Goal: Task Accomplishment & Management: Manage account settings

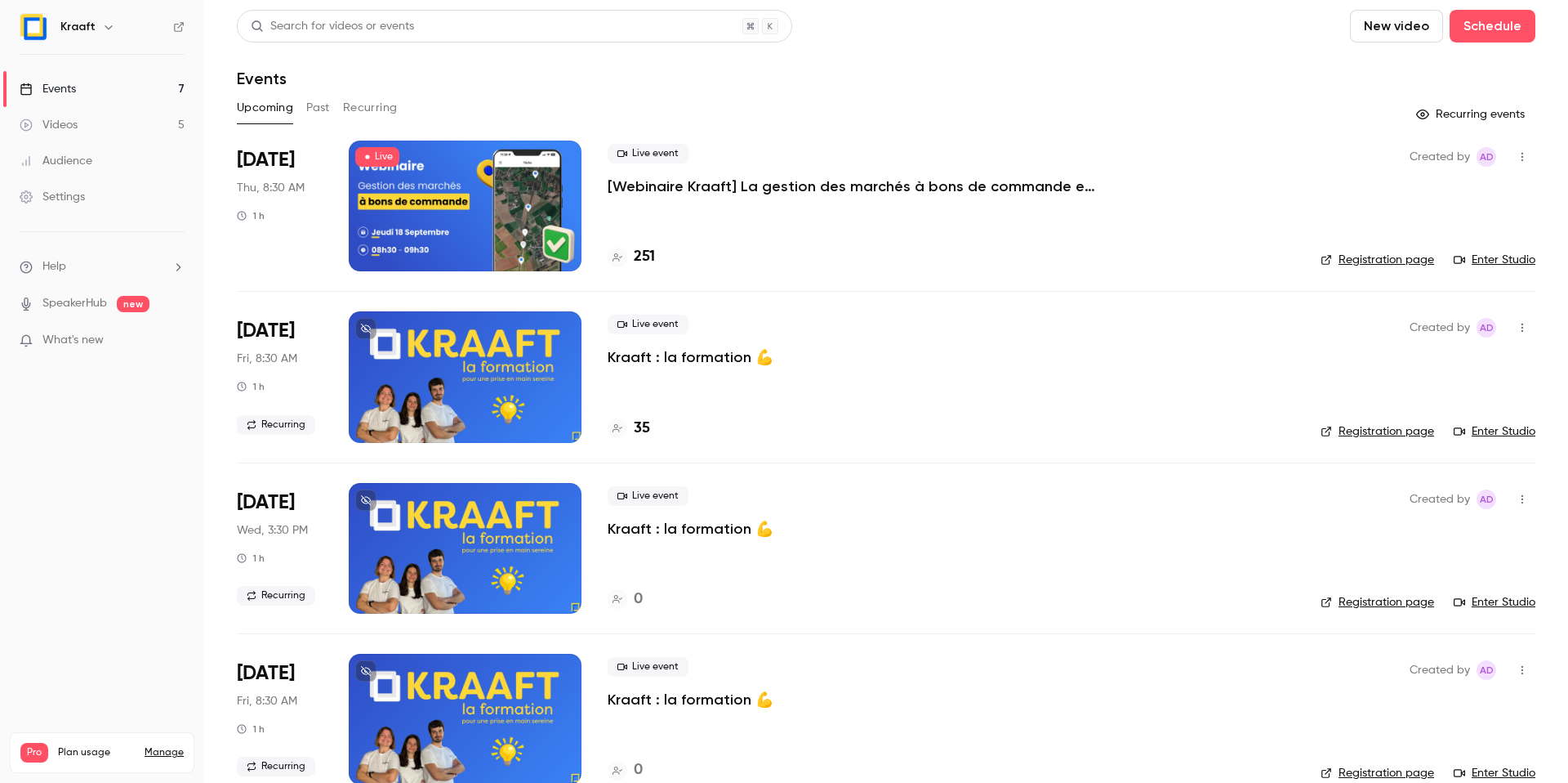
click at [736, 190] on p "[Webinaire Kraaft] La gestion des marchés à bons de commande et des petites int…" at bounding box center [853, 186] width 490 height 20
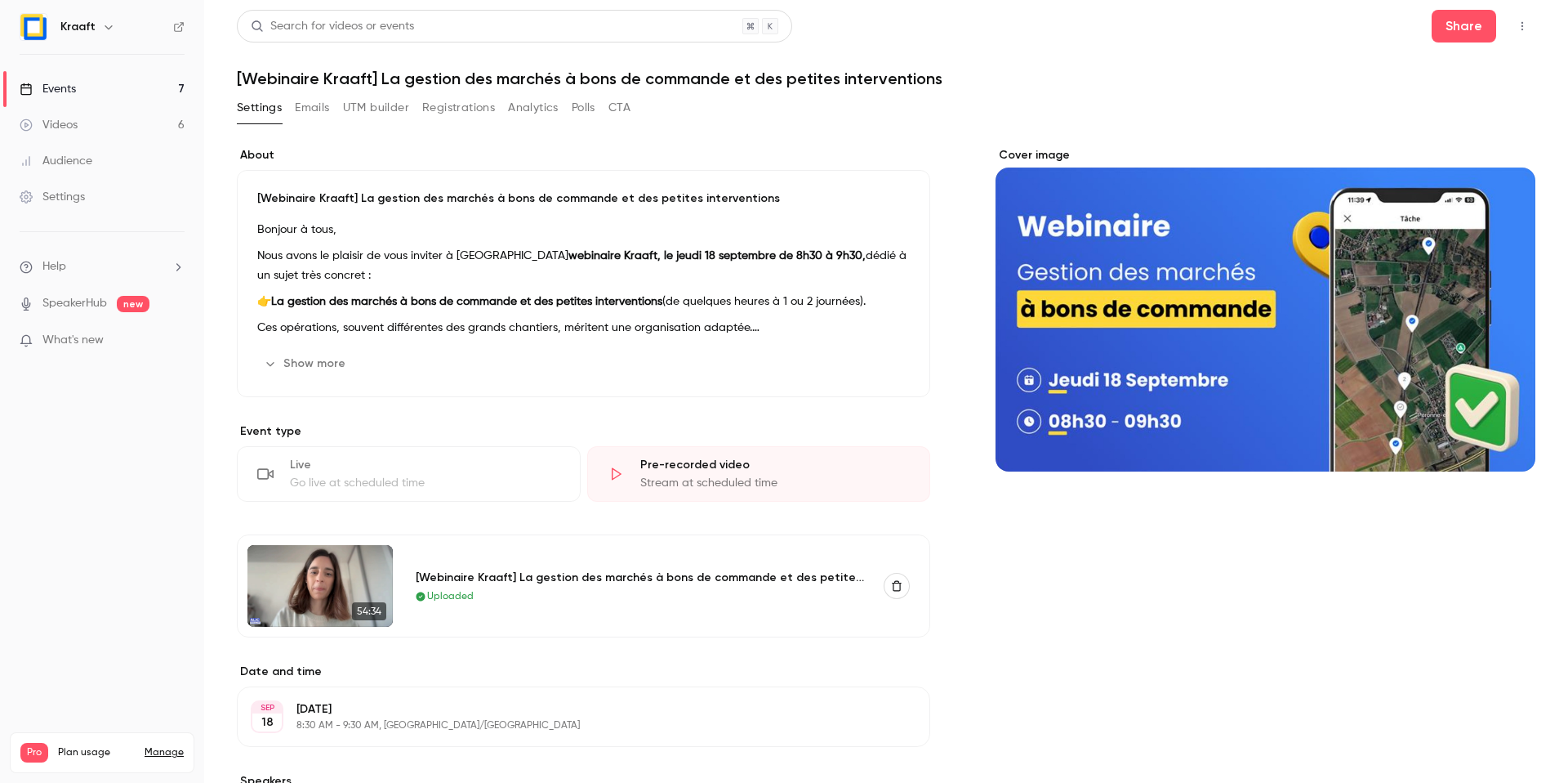
click at [422, 106] on div "Settings Emails UTM builder Registrations Analytics Polls CTA" at bounding box center [433, 108] width 393 height 27
click at [441, 108] on button "Registrations" at bounding box center [459, 108] width 73 height 27
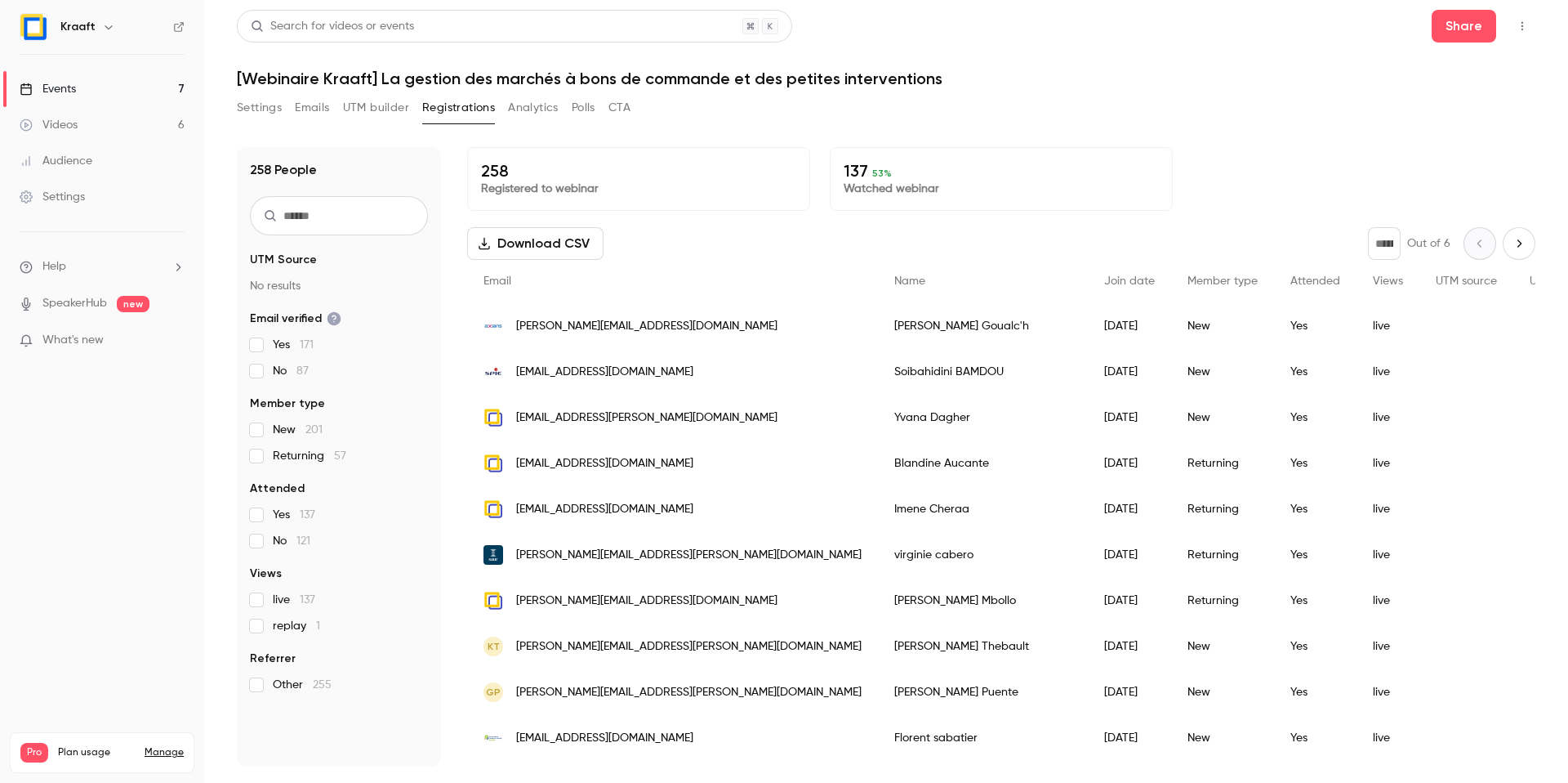
click at [324, 220] on input "text" at bounding box center [339, 215] width 178 height 39
type input "*"
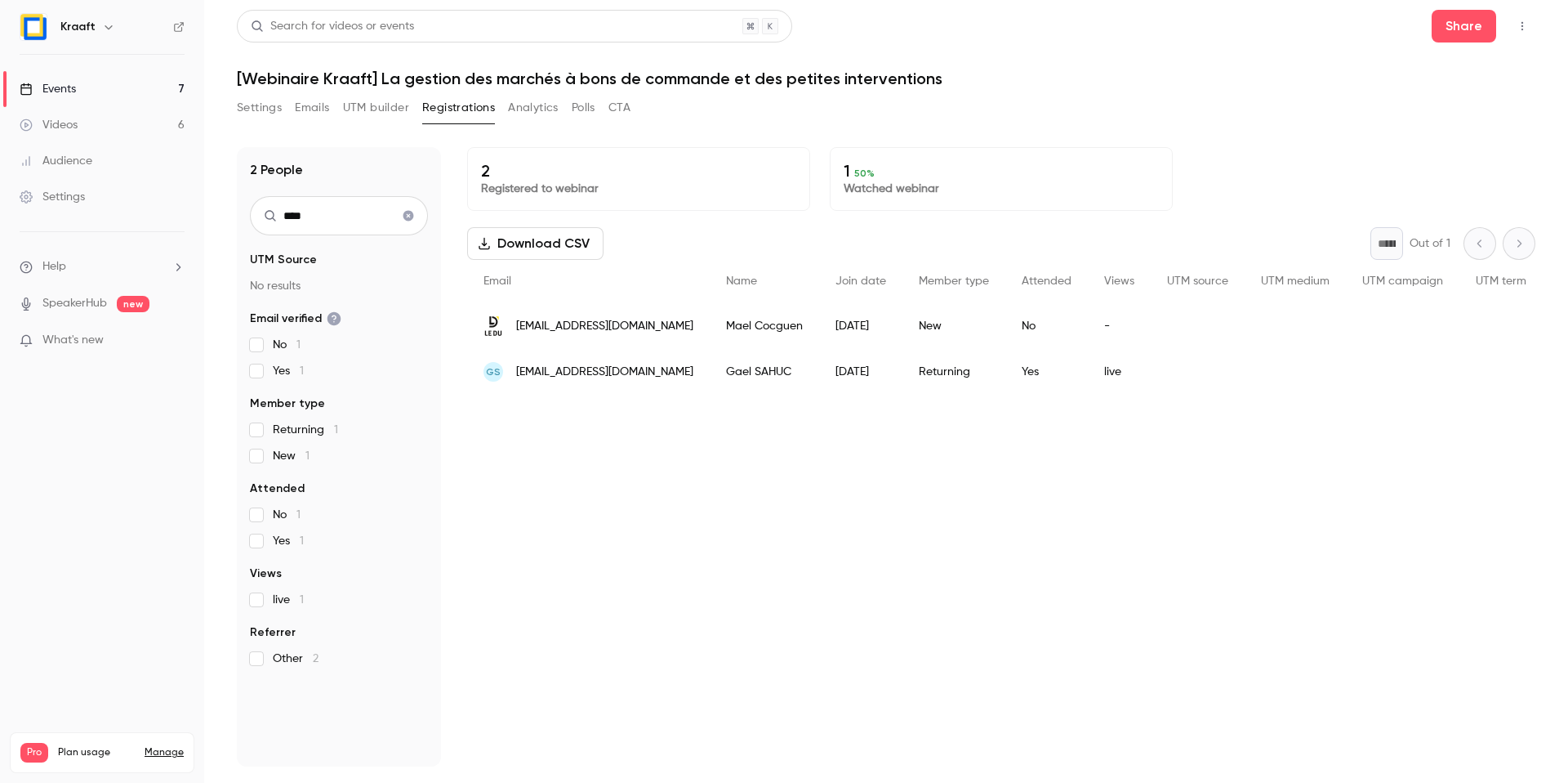
type input "****"
drag, startPoint x: 674, startPoint y: 375, endPoint x: 514, endPoint y: 376, distance: 160.0
click at [514, 376] on div "GS gael.sahuc@sdel-aquitaine.fr" at bounding box center [588, 371] width 243 height 46
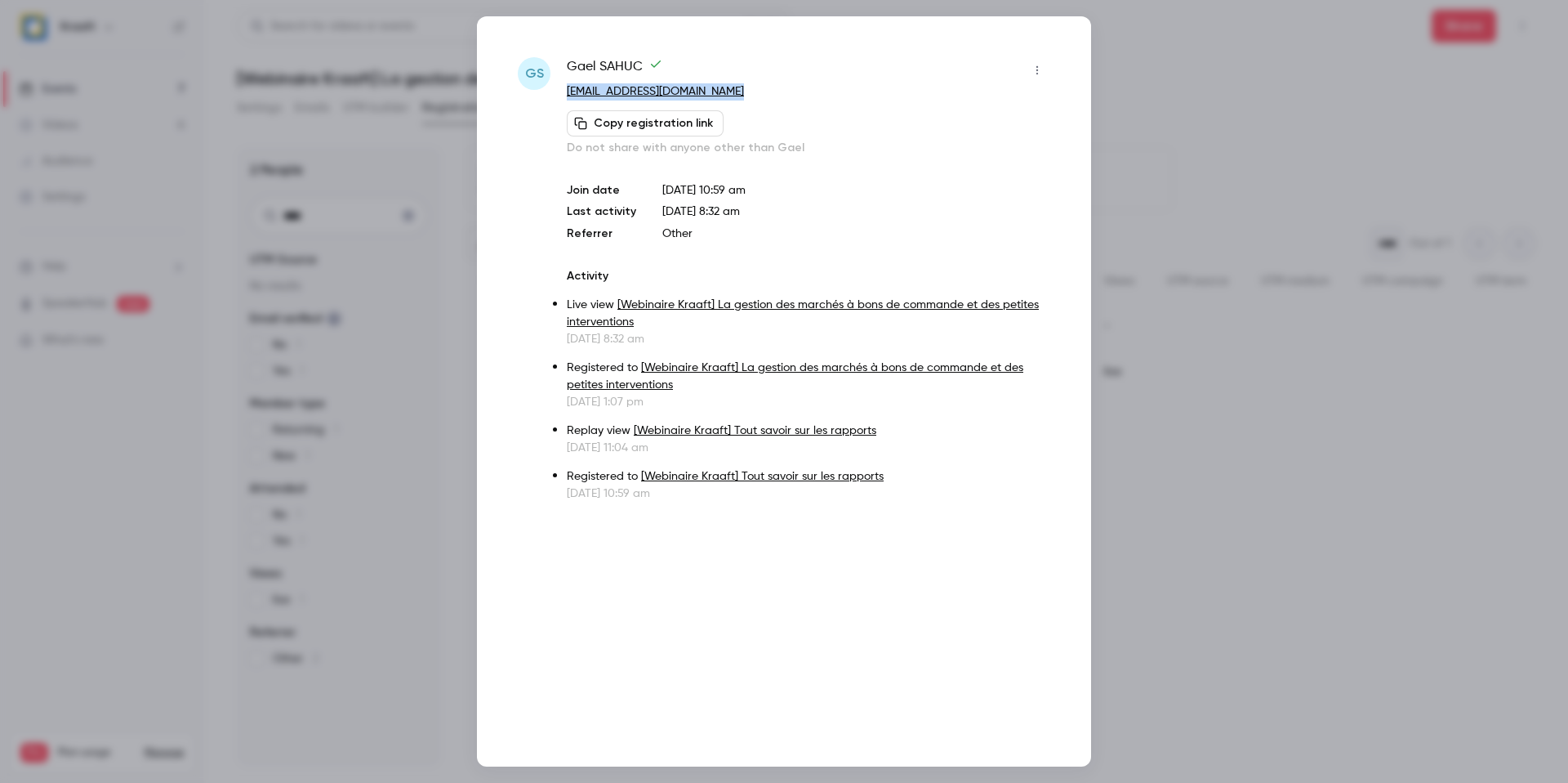
drag, startPoint x: 745, startPoint y: 96, endPoint x: 564, endPoint y: 94, distance: 181.0
click at [564, 94] on div "GS Gael SAHUC gael.sahuc@sdel-aquitaine.fr Copy registration link Do not share …" at bounding box center [784, 279] width 533 height 444
copy link "gael.sahuc@sdel-aquitaine.fr"
drag, startPoint x: 1179, startPoint y: 484, endPoint x: 1164, endPoint y: 477, distance: 16.6
click at [1178, 485] on div at bounding box center [784, 391] width 1568 height 783
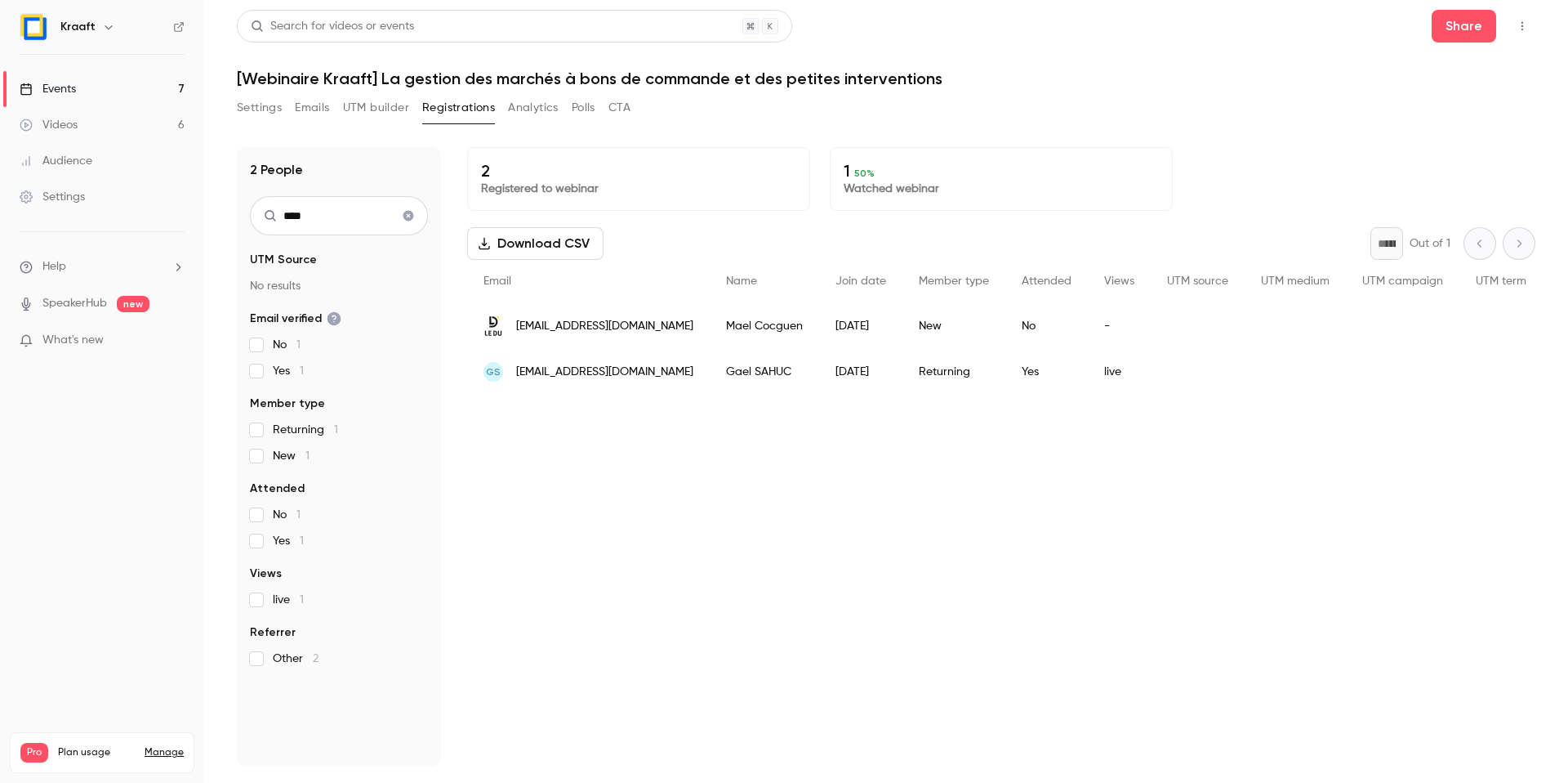
click at [412, 213] on icon "Clear search" at bounding box center [408, 215] width 11 height 11
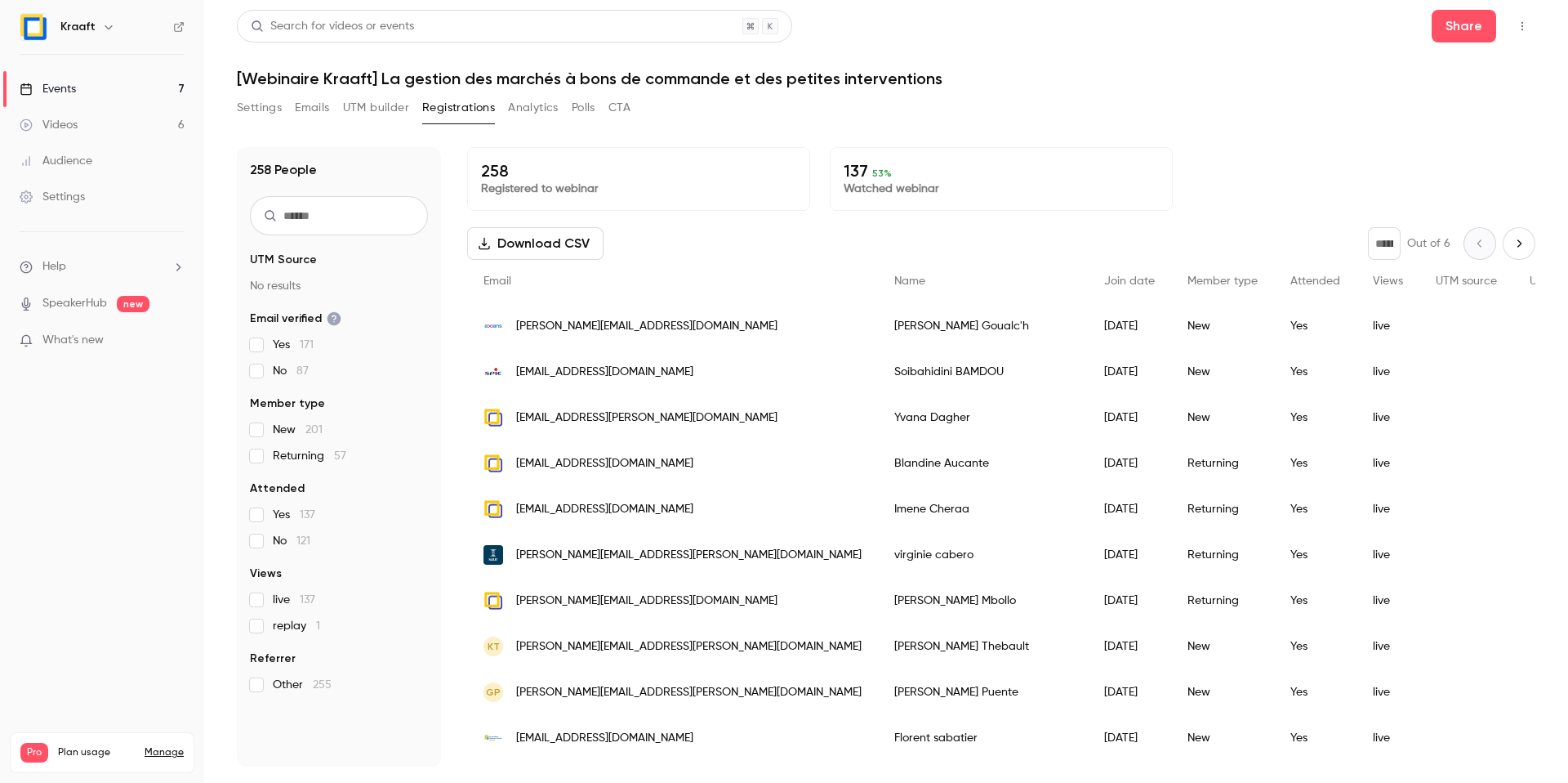
click at [340, 209] on input "text" at bounding box center [339, 215] width 178 height 39
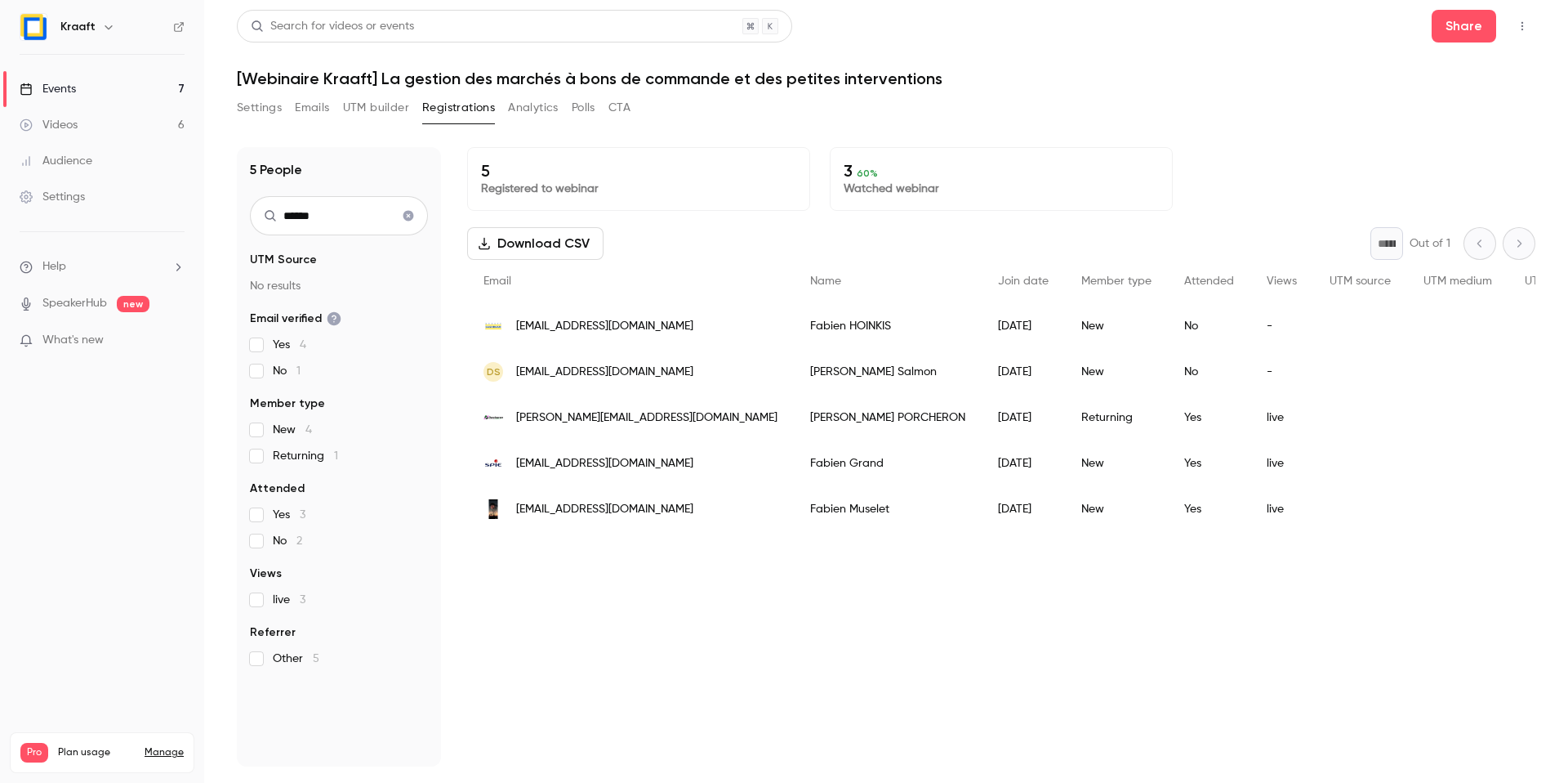
type input "******"
drag, startPoint x: 641, startPoint y: 513, endPoint x: 514, endPoint y: 462, distance: 136.9
click at [514, 462] on div "Email Name Join date Member type Attended Views UTM source UTM medium UTM campa…" at bounding box center [1189, 396] width 1445 height 272
copy div "fabien.grand@spie.com Fabien Grand 2025/09/12 New Yes live f.muselet@rccem.fr"
click at [407, 217] on icon "Clear search" at bounding box center [408, 215] width 11 height 11
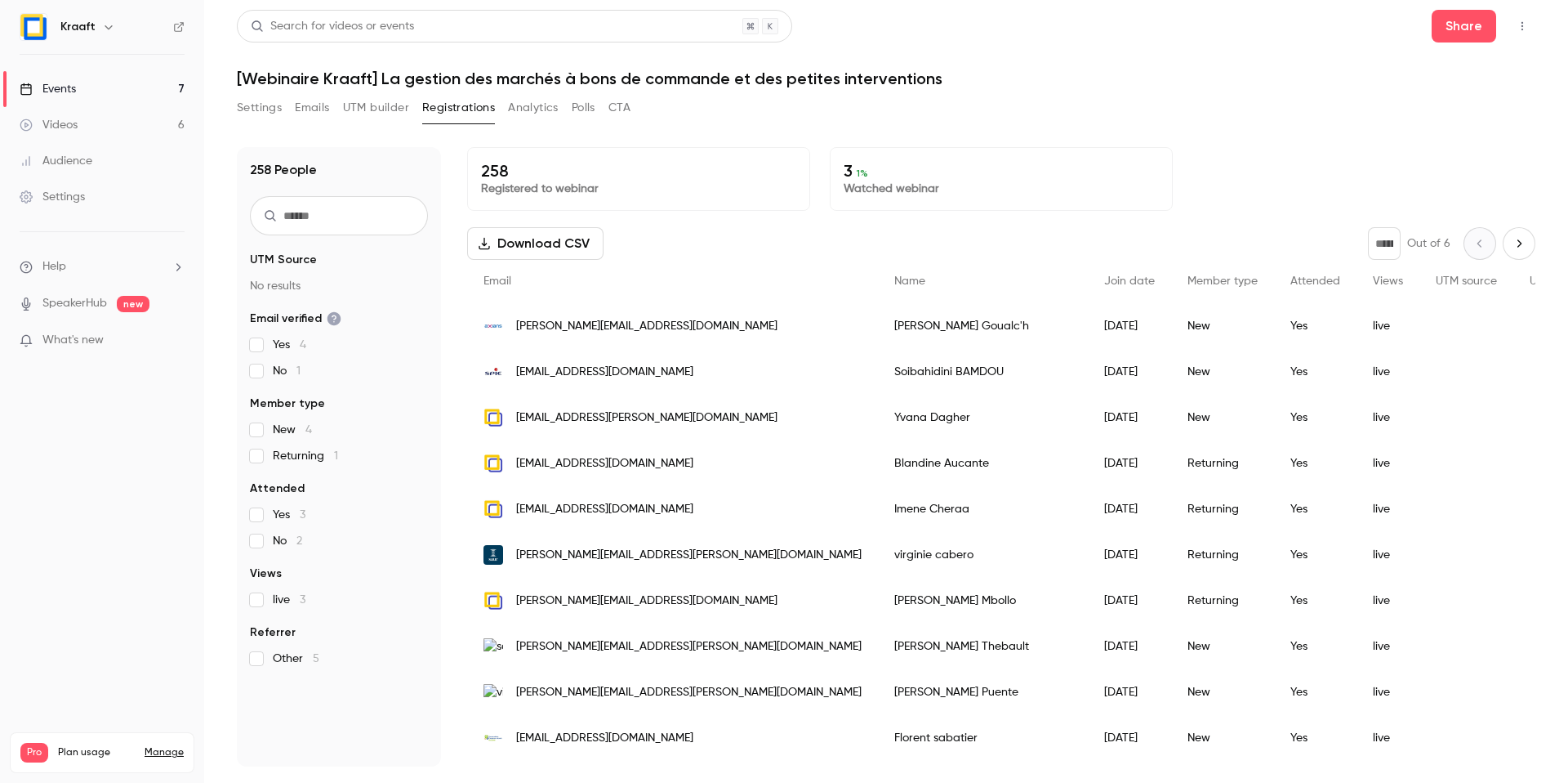
click at [342, 211] on input "text" at bounding box center [339, 215] width 178 height 39
type input "******"
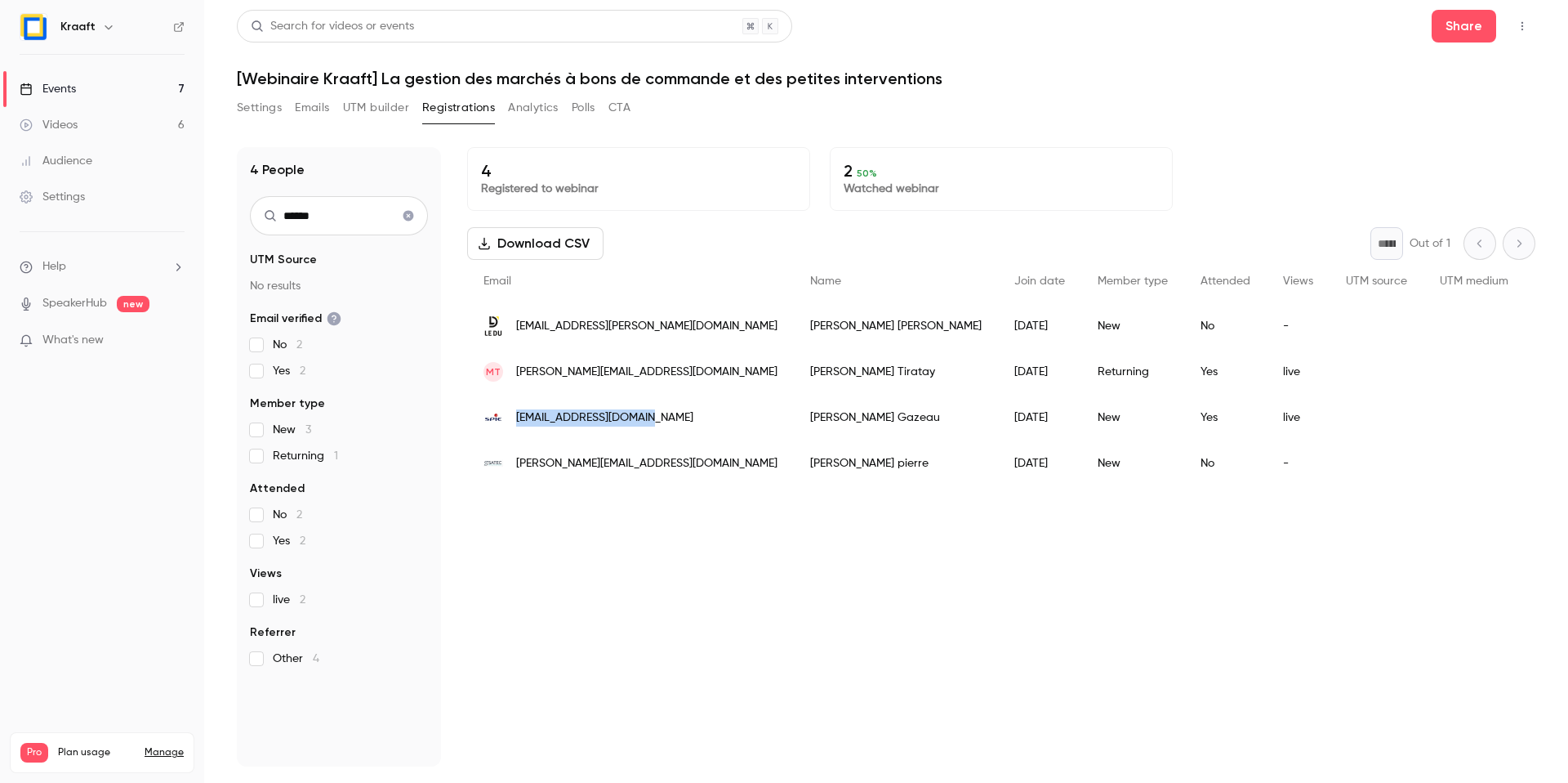
drag, startPoint x: 652, startPoint y: 421, endPoint x: 516, endPoint y: 421, distance: 136.0
click at [516, 421] on div "pierre.gazeau@spie.com" at bounding box center [630, 417] width 326 height 46
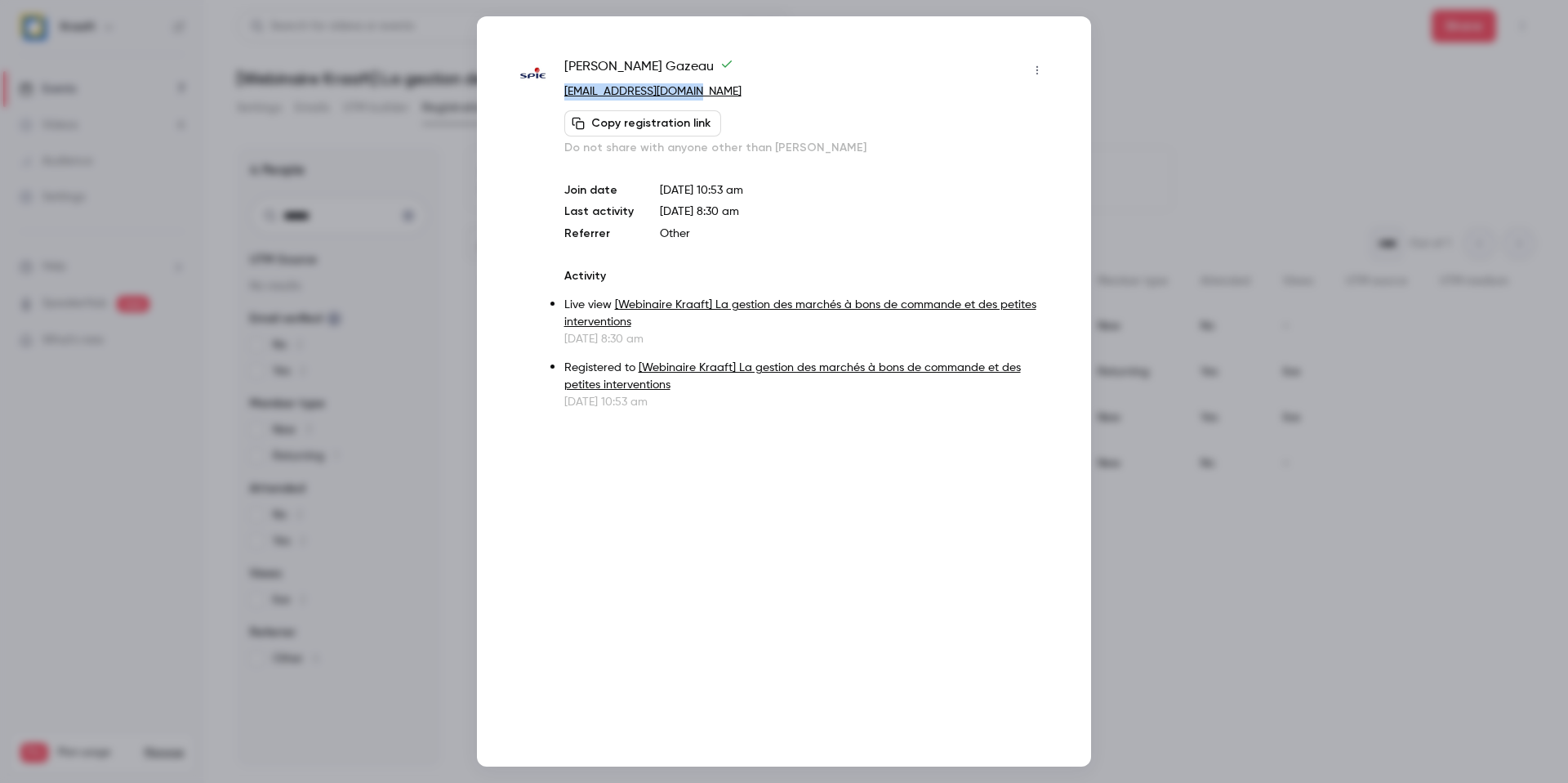
drag, startPoint x: 719, startPoint y: 89, endPoint x: 561, endPoint y: 93, distance: 158.1
click at [561, 93] on div "Pierre Gazeau pierre.gazeau@spie.com Copy registration link Do not share with a…" at bounding box center [784, 234] width 533 height 353
copy link "pierre.gazeau@spie.com"
click at [377, 367] on div at bounding box center [784, 391] width 1568 height 783
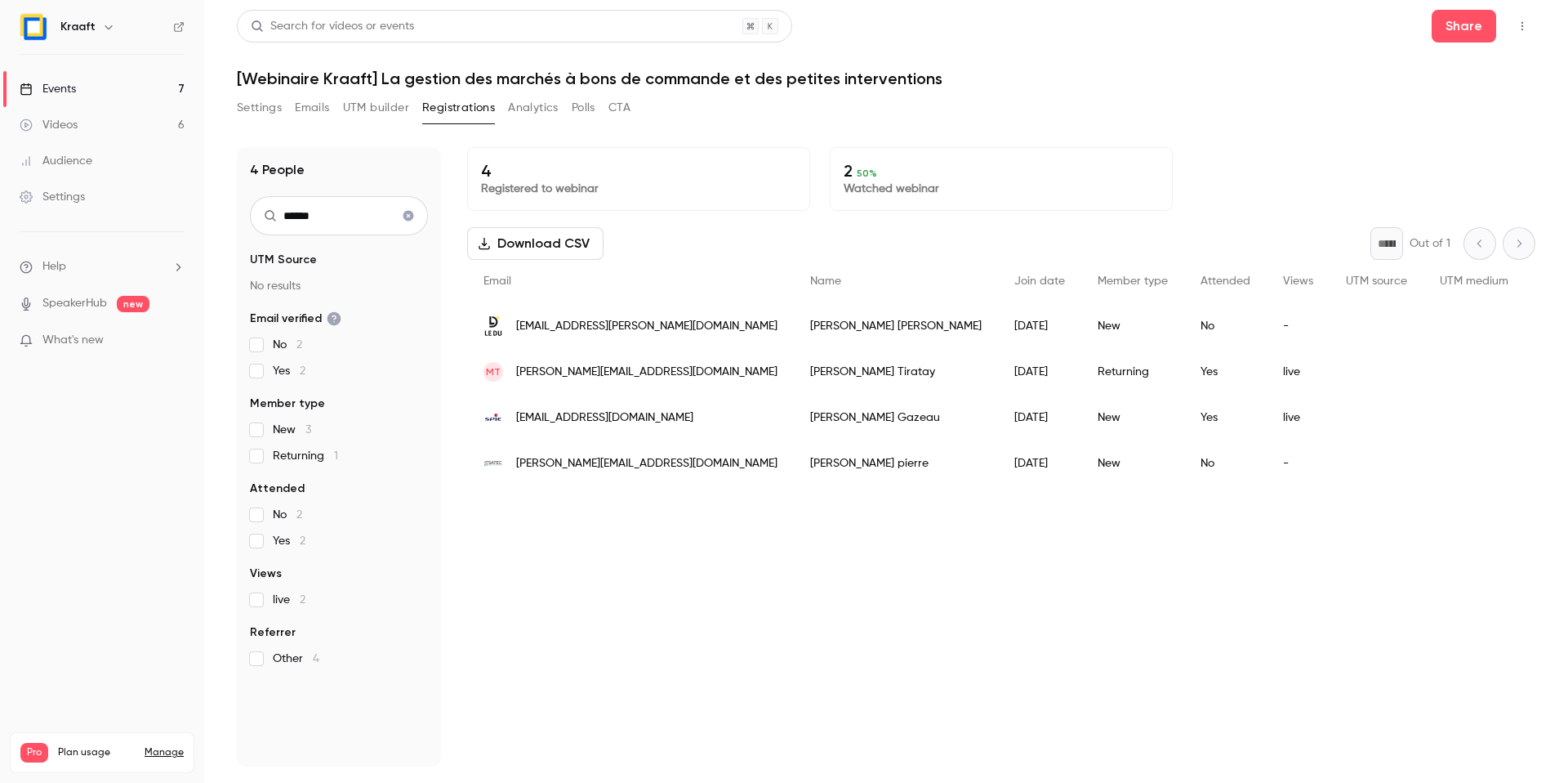
click at [408, 210] on icon "Clear search" at bounding box center [408, 215] width 11 height 11
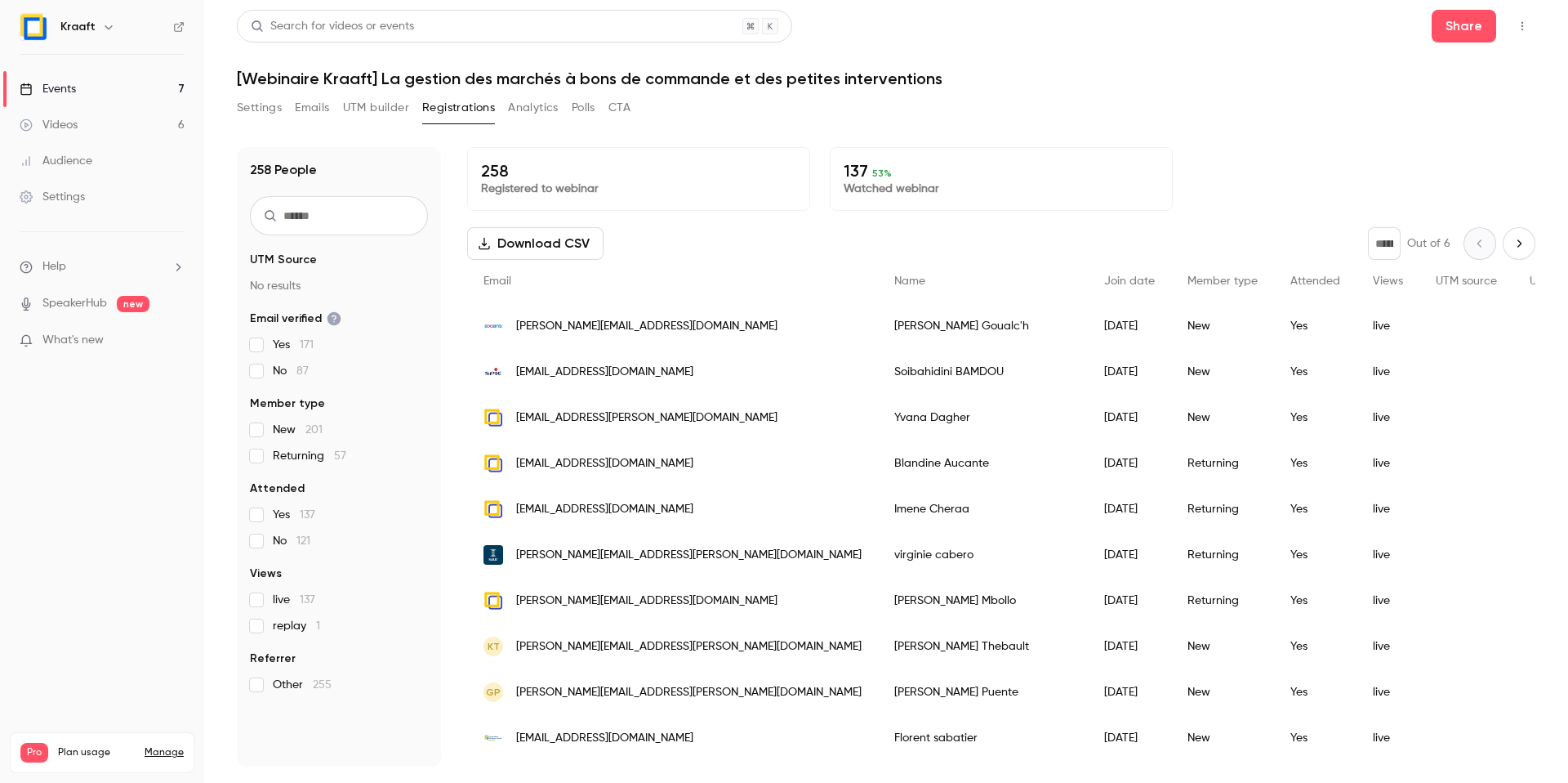
click at [346, 222] on input "text" at bounding box center [339, 215] width 178 height 39
type input "******"
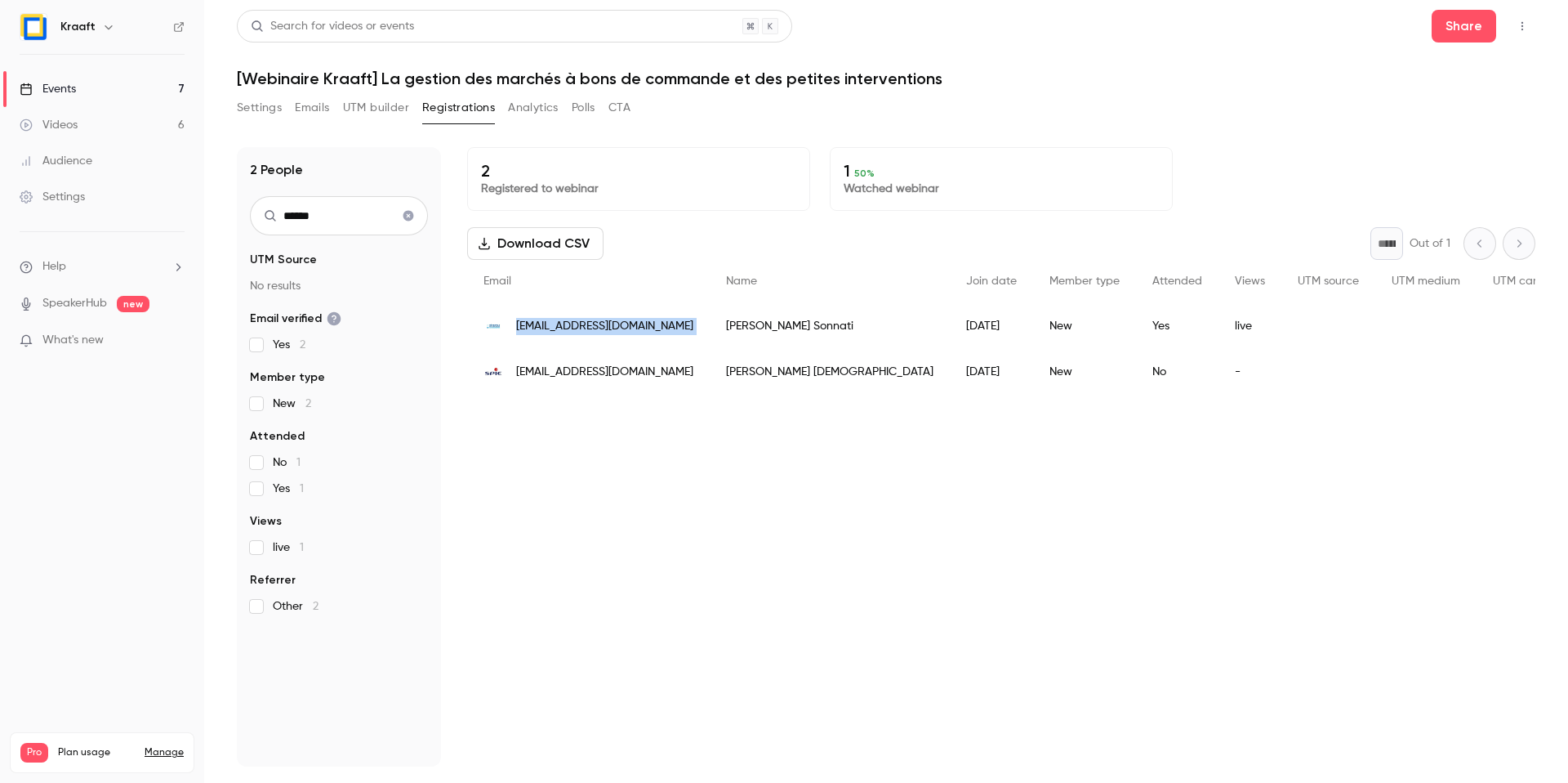
drag, startPoint x: 695, startPoint y: 328, endPoint x: 514, endPoint y: 325, distance: 181.0
click at [514, 325] on div "romain.sonnati@eaudazur.com Romain Sonnati 2025/09/15 New Yes live" at bounding box center [1174, 326] width 1414 height 46
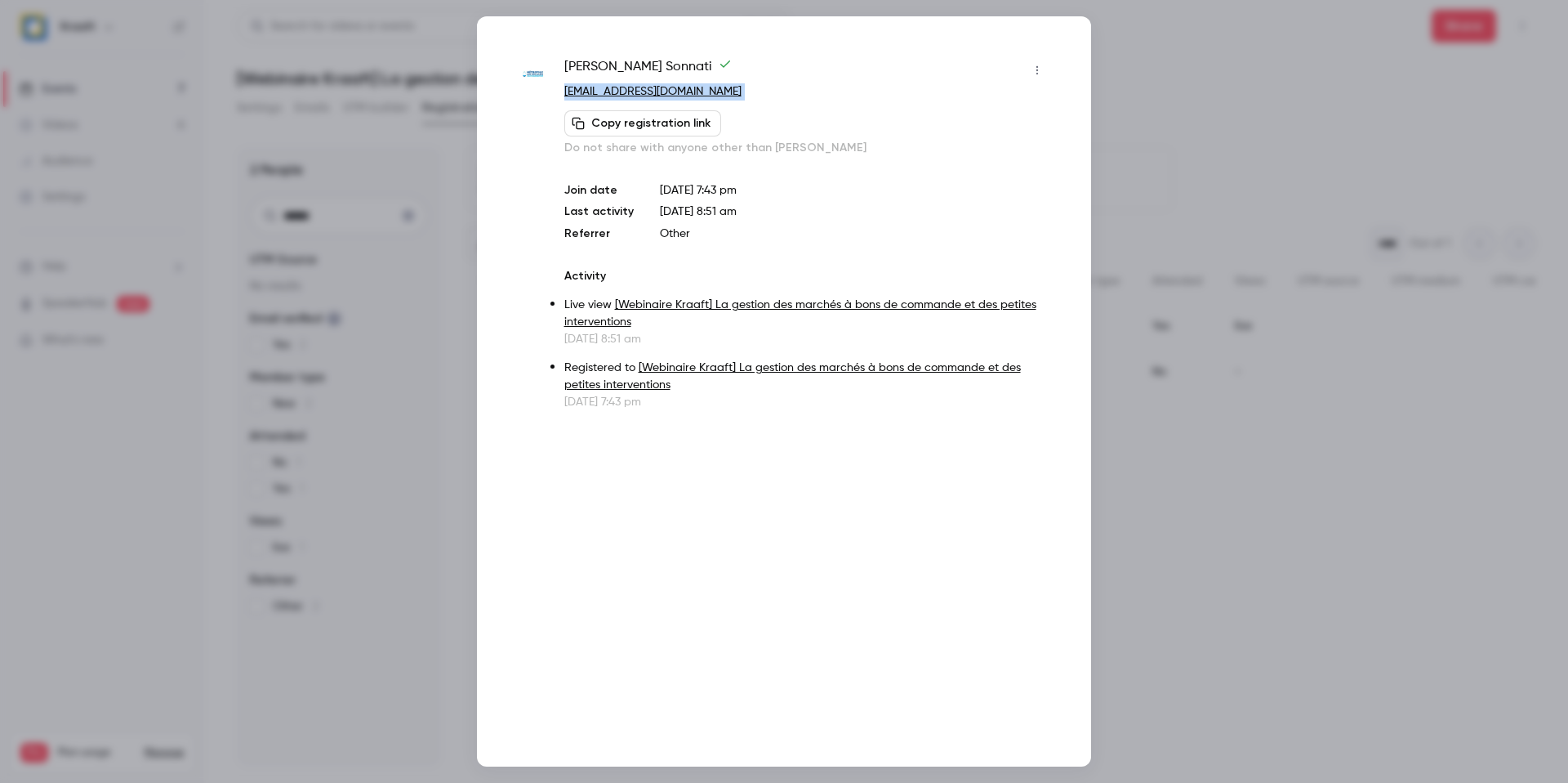
drag, startPoint x: 731, startPoint y: 101, endPoint x: 562, endPoint y: 90, distance: 169.4
click at [564, 90] on div "Romain Sonnati romain.sonnati@eaudazur.com Copy registration link Do not share …" at bounding box center [807, 106] width 486 height 99
copy div "romain.sonnati@eaudazur.com Copy registration link"
click at [345, 181] on div at bounding box center [784, 391] width 1568 height 783
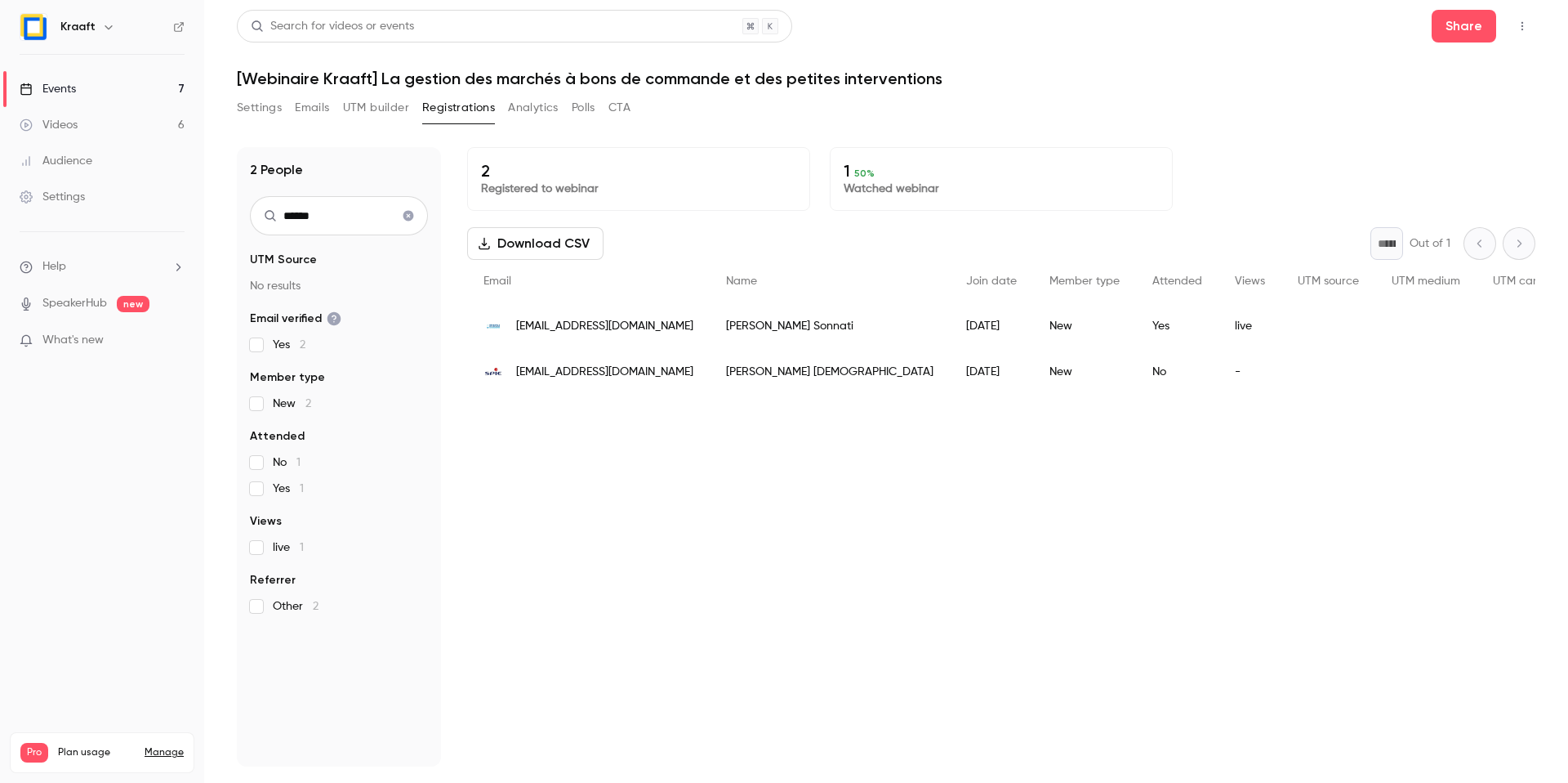
drag, startPoint x: 404, startPoint y: 220, endPoint x: 386, endPoint y: 220, distance: 18.0
click at [404, 220] on icon "Clear search" at bounding box center [408, 215] width 13 height 12
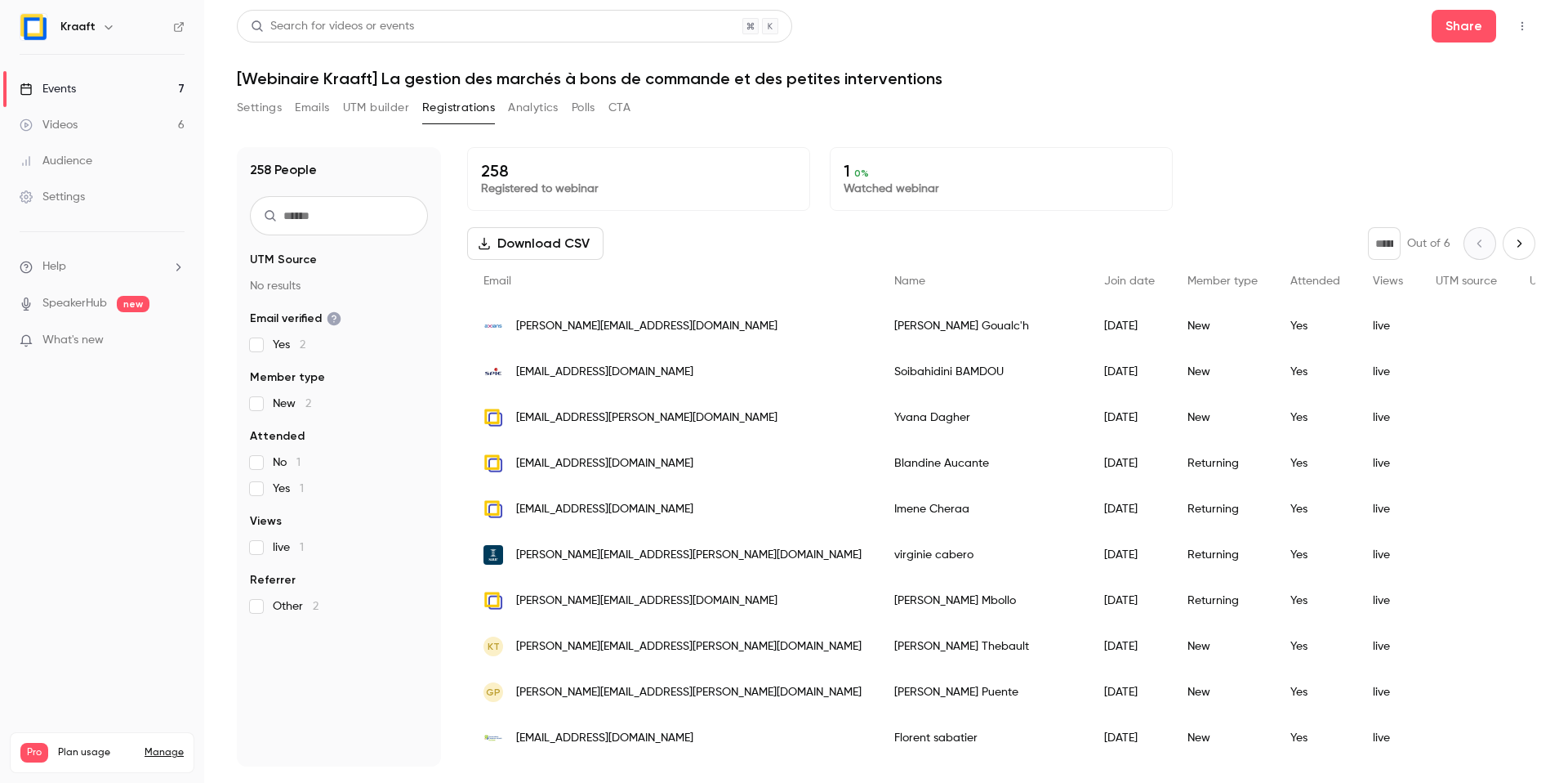
click at [359, 219] on input "text" at bounding box center [339, 215] width 178 height 39
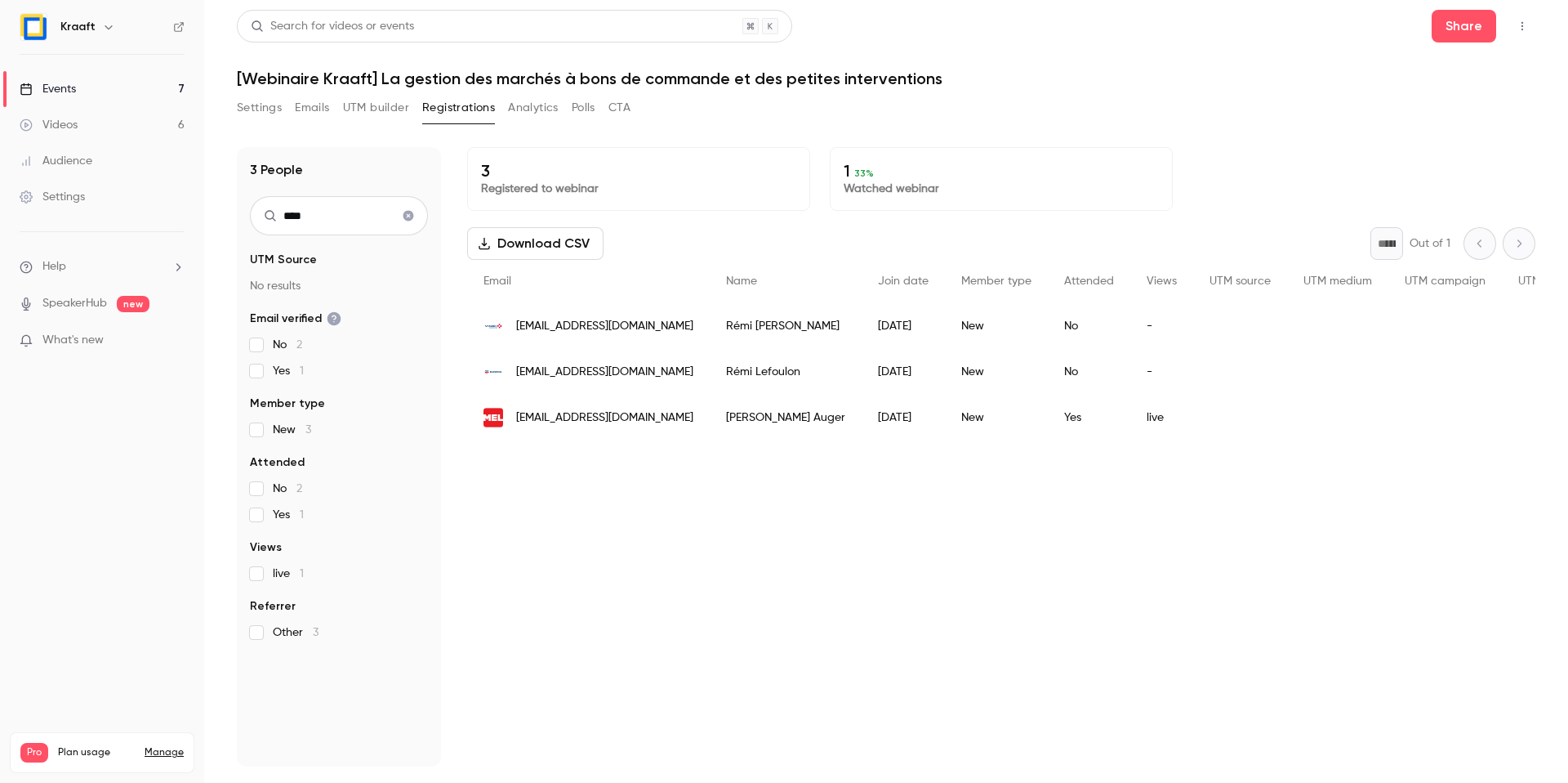
click at [663, 415] on div "rauger@lillemetropole.fr" at bounding box center [588, 417] width 243 height 46
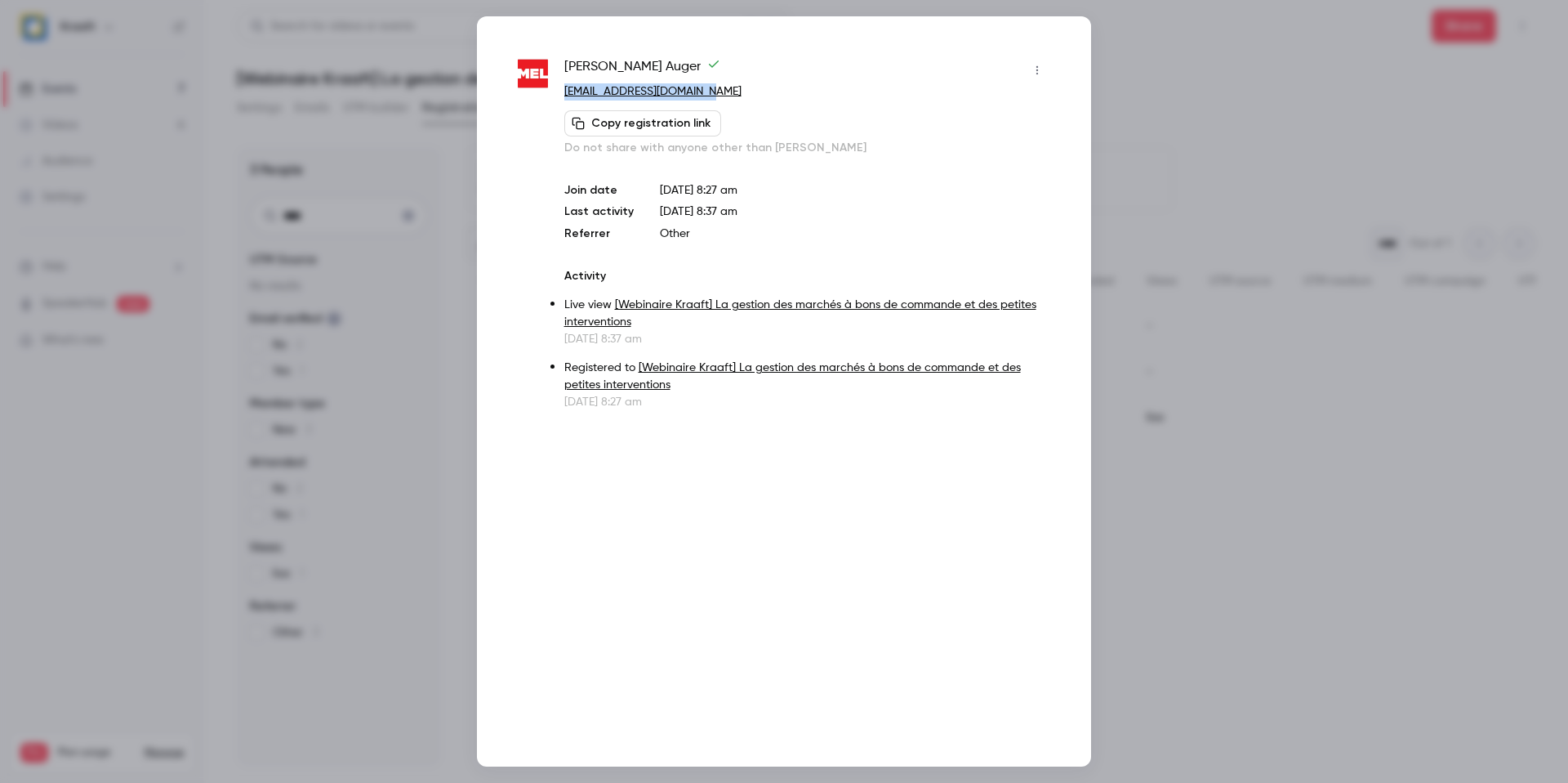
drag, startPoint x: 675, startPoint y: 89, endPoint x: 560, endPoint y: 86, distance: 115.0
click at [560, 86] on div "Rémy Auger rauger@lillemetropole.fr Copy registration link Do not share with an…" at bounding box center [784, 234] width 533 height 353
copy link "rauger@lillemetropole.fr"
drag, startPoint x: 384, startPoint y: 457, endPoint x: 377, endPoint y: 424, distance: 33.7
click at [382, 448] on div at bounding box center [784, 391] width 1568 height 783
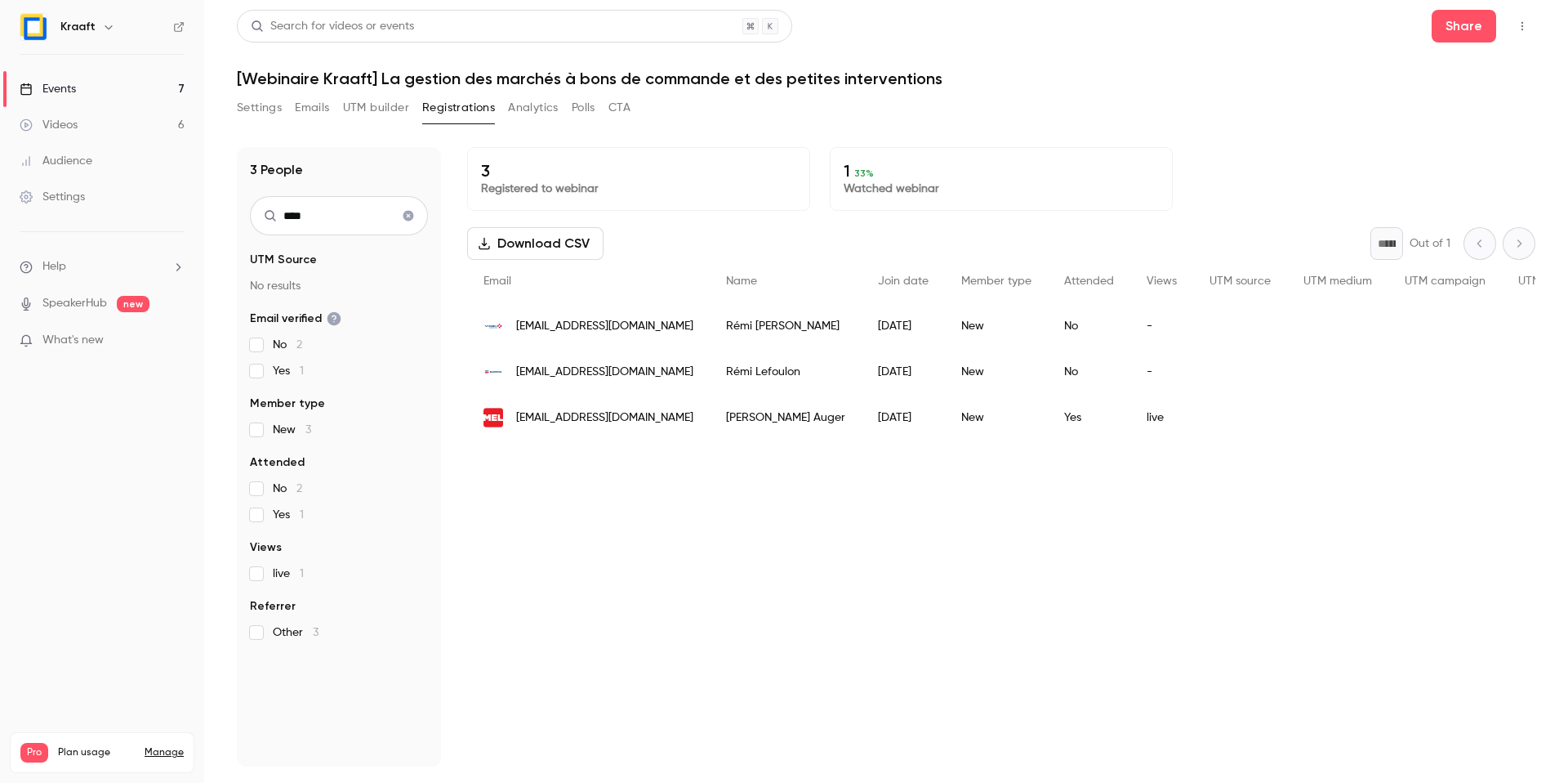
click at [347, 211] on input "****" at bounding box center [339, 215] width 178 height 39
click at [346, 212] on input "****" at bounding box center [339, 215] width 178 height 39
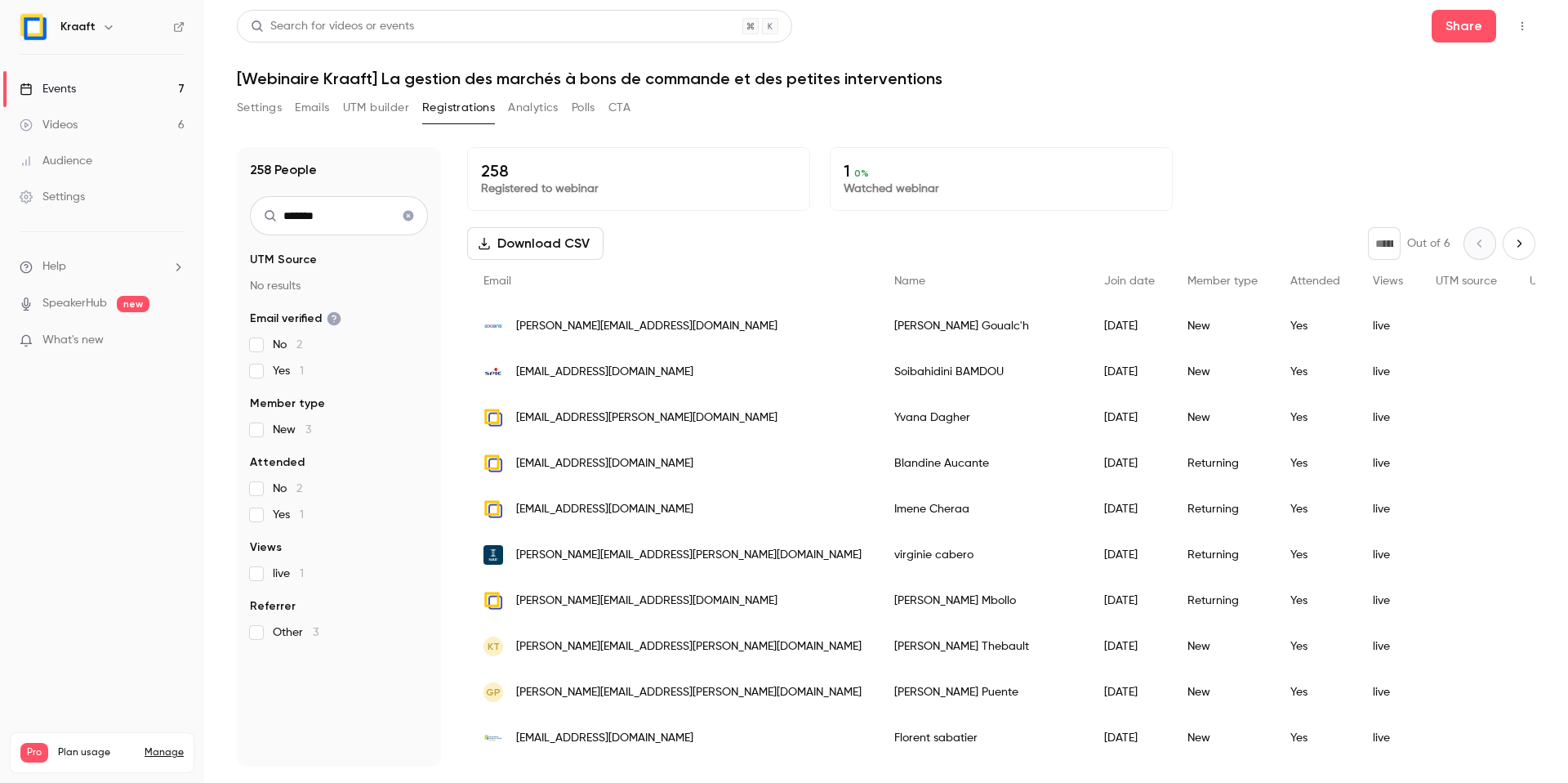
type input "*******"
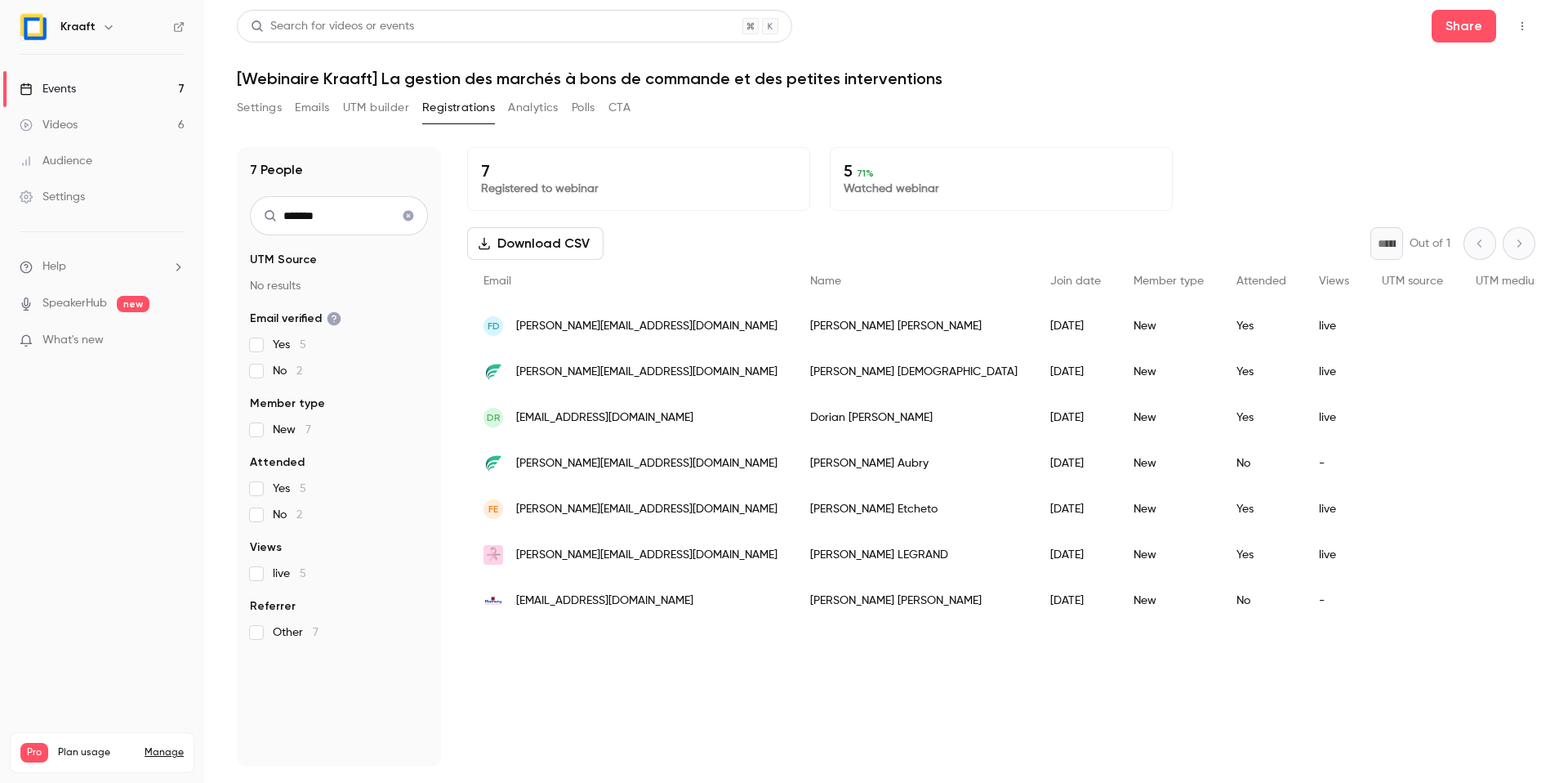
click at [403, 216] on icon "Clear search" at bounding box center [408, 215] width 13 height 12
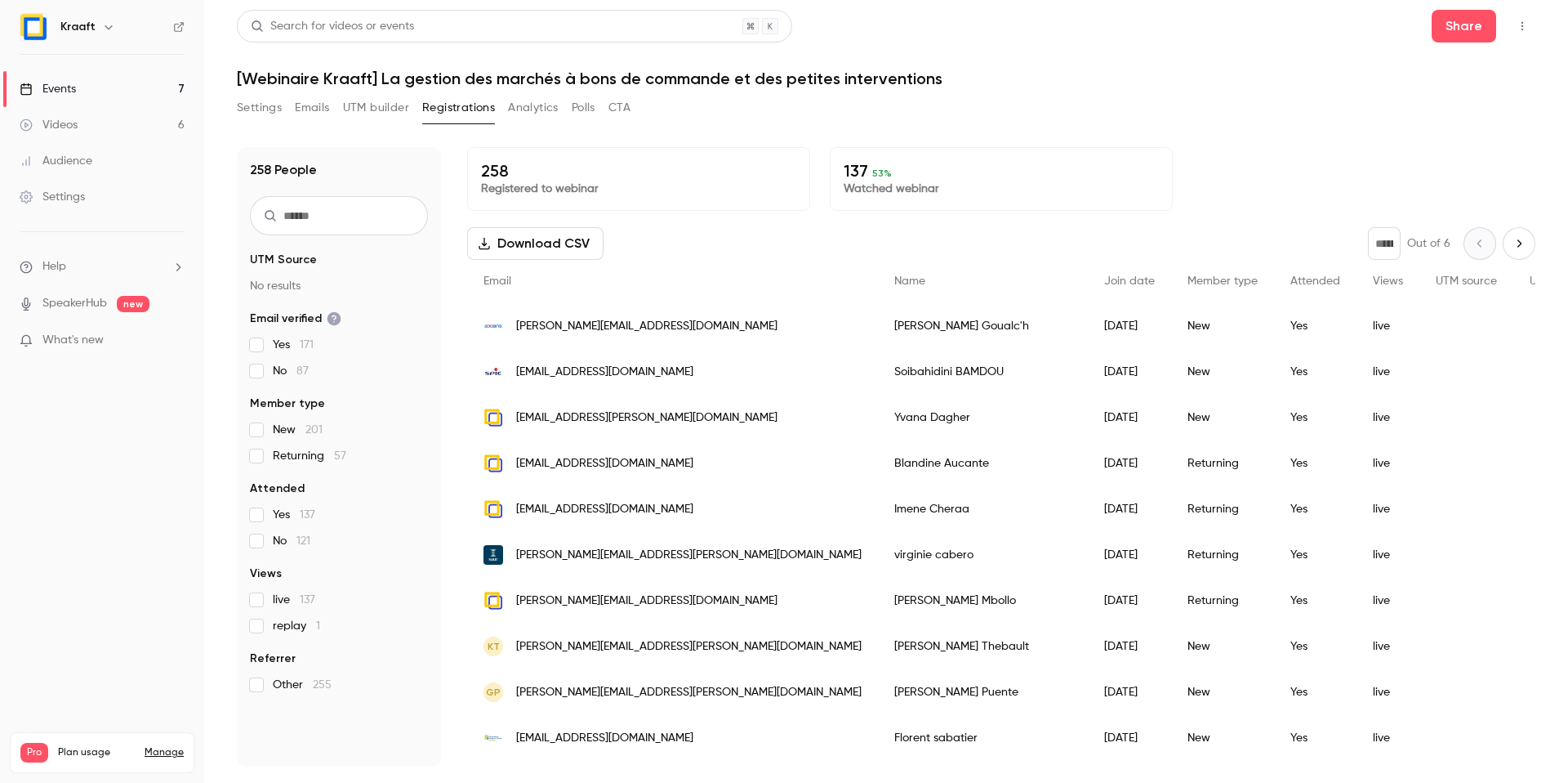
click at [403, 217] on input "text" at bounding box center [339, 215] width 178 height 39
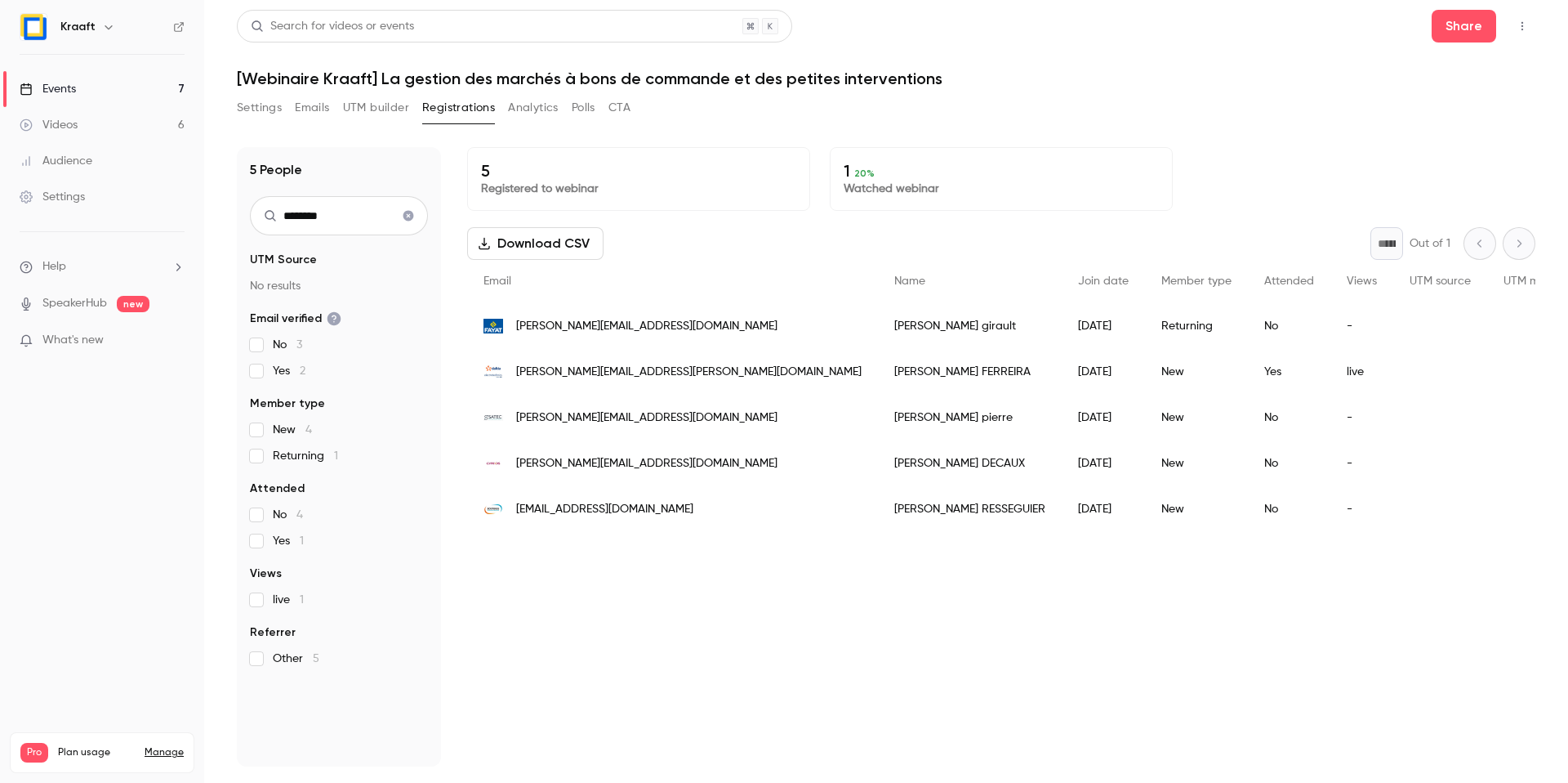
type input "********"
click at [605, 383] on div "frederic.ferreira@dalkiaelectrotechnics.fr" at bounding box center [673, 371] width 411 height 46
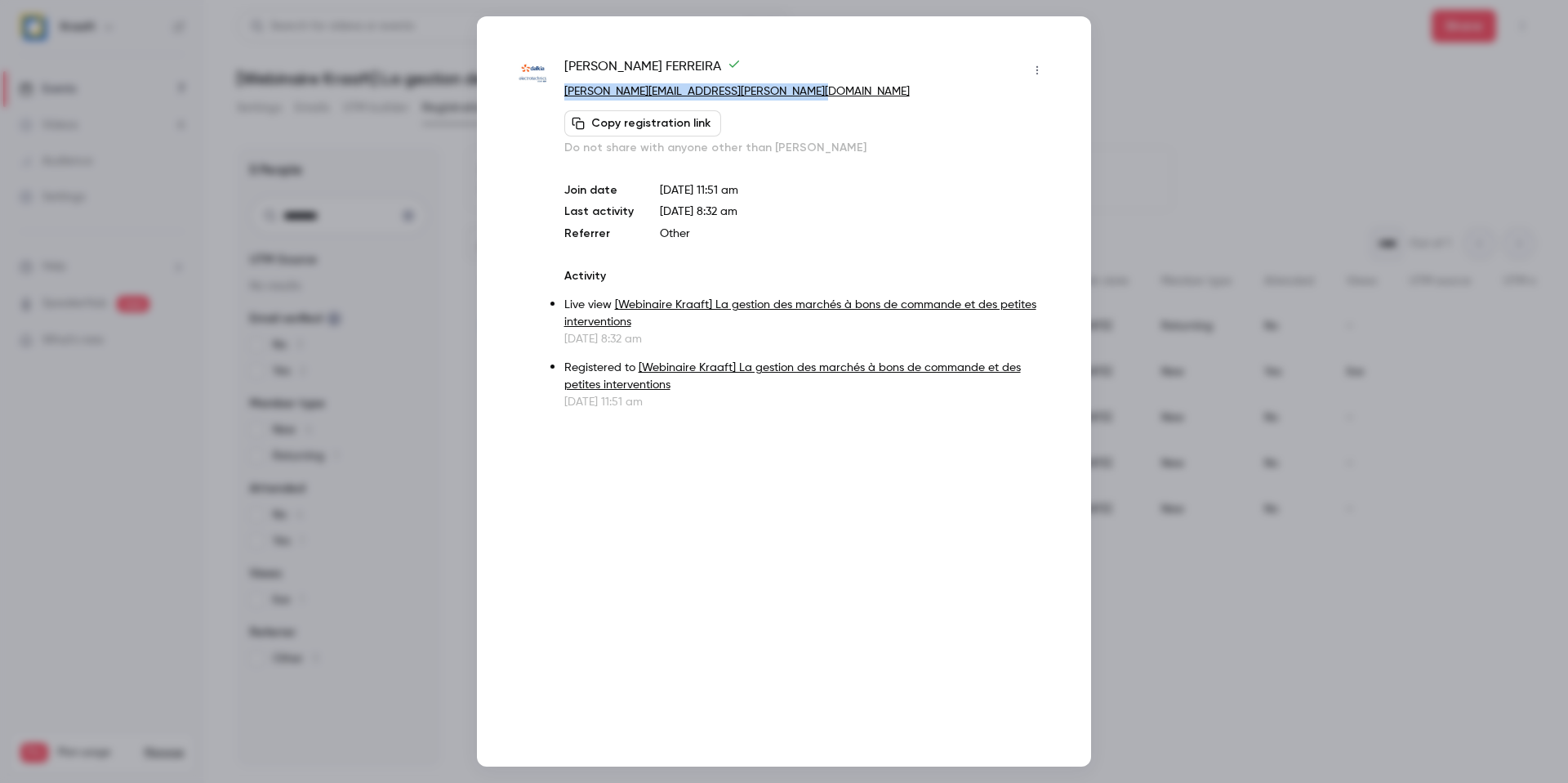
drag, startPoint x: 794, startPoint y: 92, endPoint x: 558, endPoint y: 94, distance: 236.0
click at [558, 94] on div "frederic FERREIRA frederic.ferreira@dalkiaelectrotechnics.fr Copy registration …" at bounding box center [784, 234] width 533 height 353
copy link "frederic.ferreira@dalkiaelectrotechnics.fr"
click at [442, 239] on div at bounding box center [784, 391] width 1568 height 783
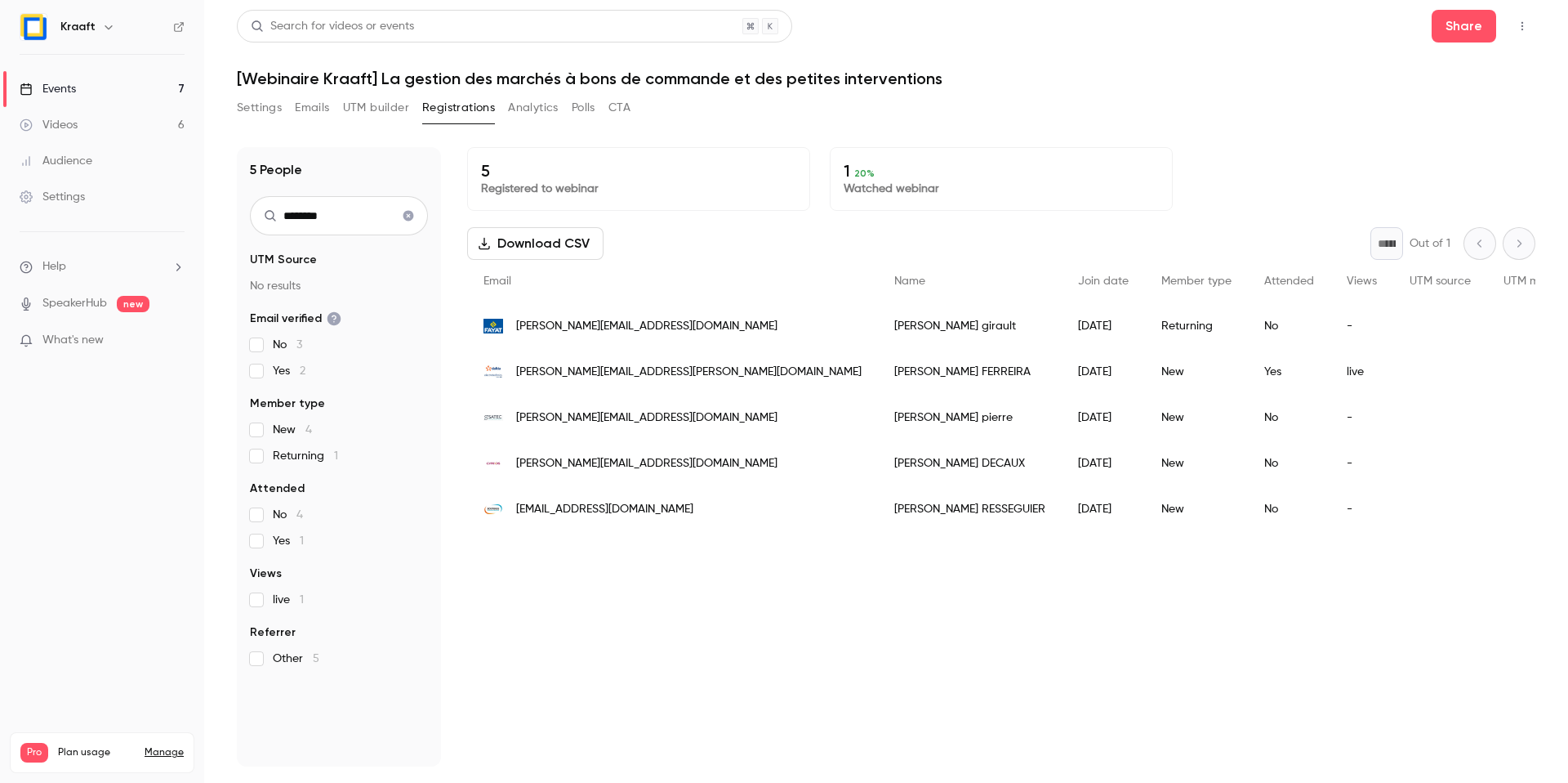
click at [414, 215] on icon "Clear search" at bounding box center [408, 215] width 13 height 12
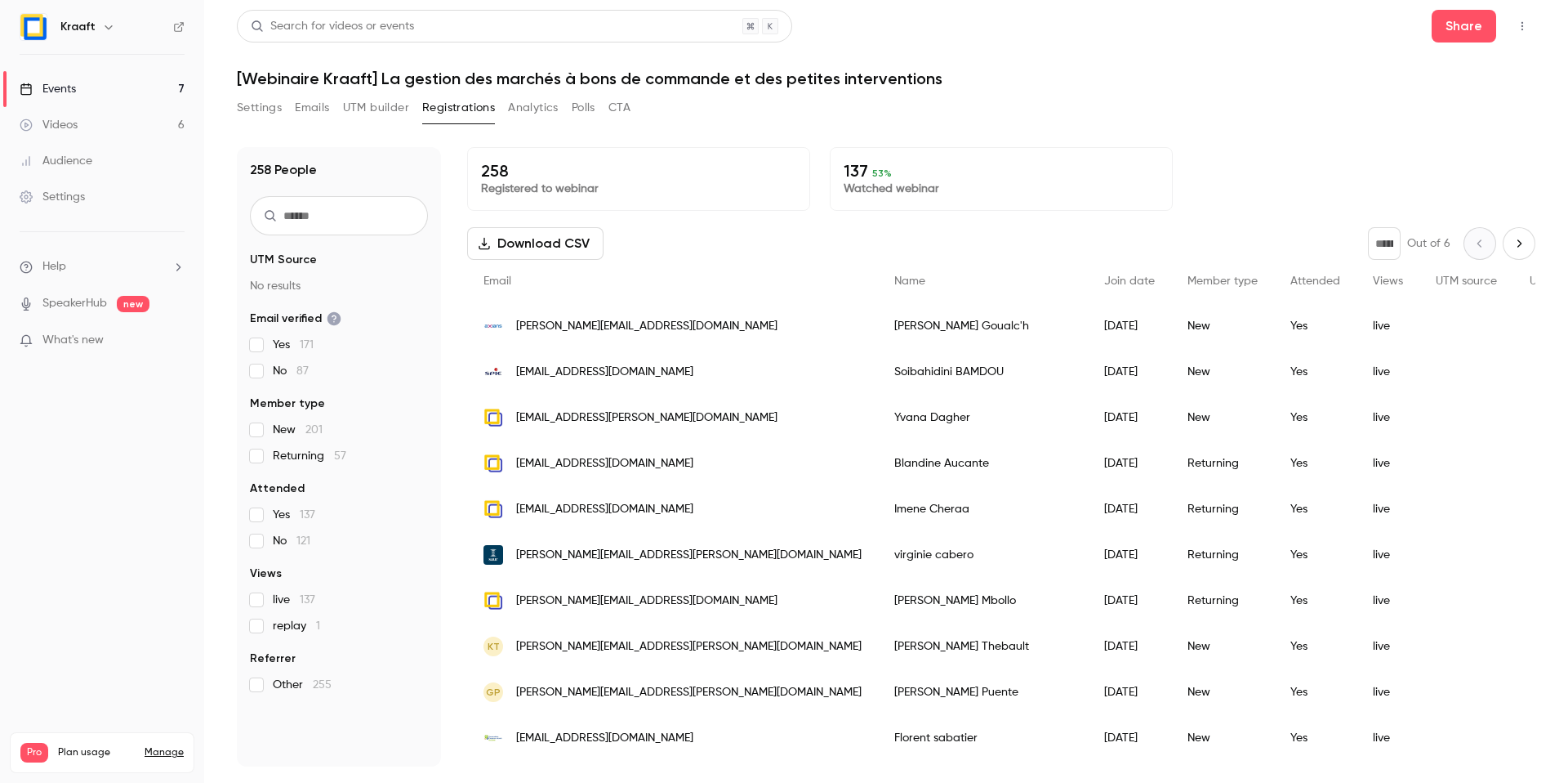
click at [915, 123] on div "Settings Emails UTM builder Registrations Analytics Polls CTA" at bounding box center [886, 110] width 1299 height 32
click at [510, 109] on button "Analytics" at bounding box center [533, 108] width 51 height 27
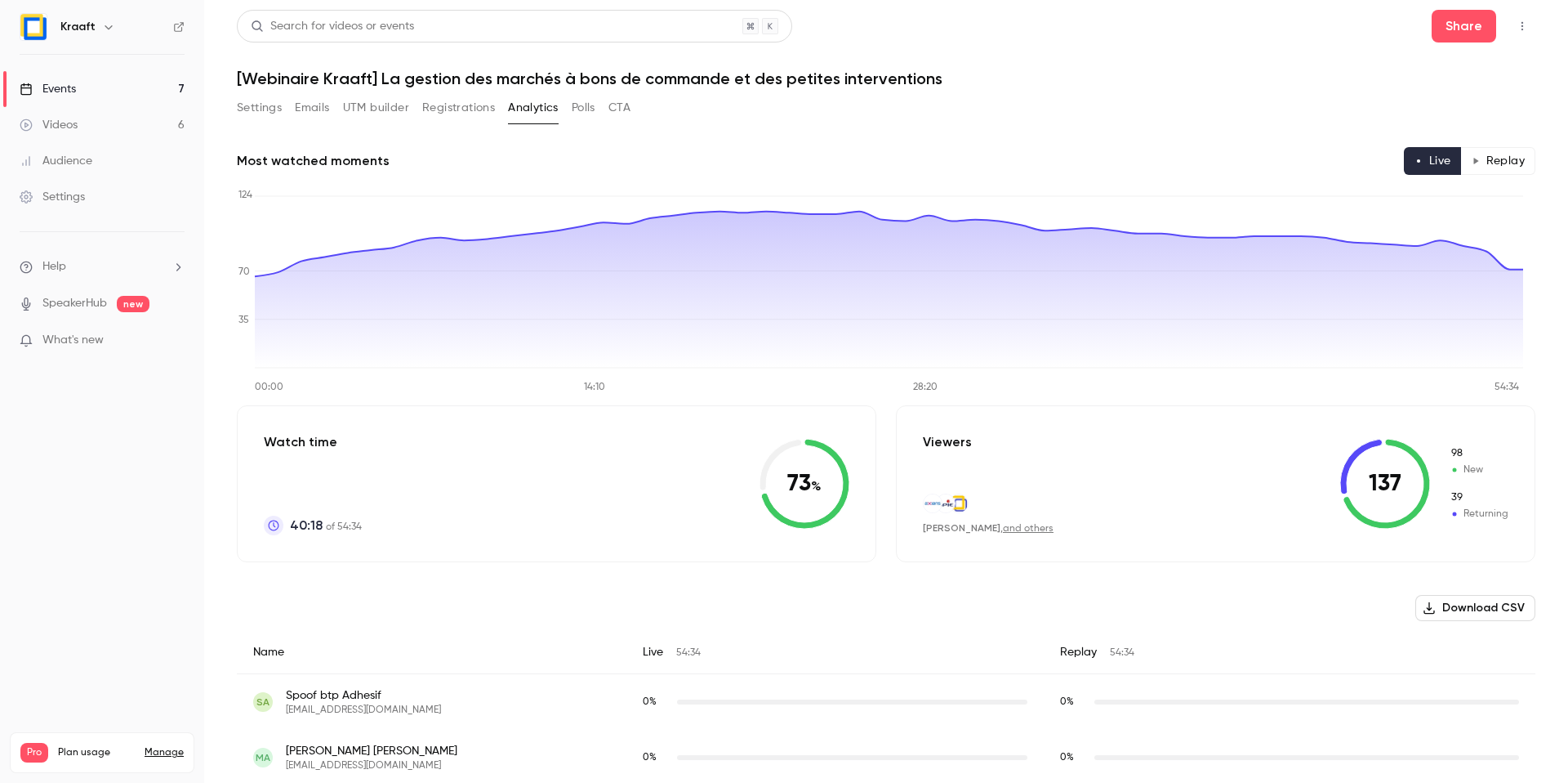
click at [484, 108] on button "Registrations" at bounding box center [459, 108] width 73 height 27
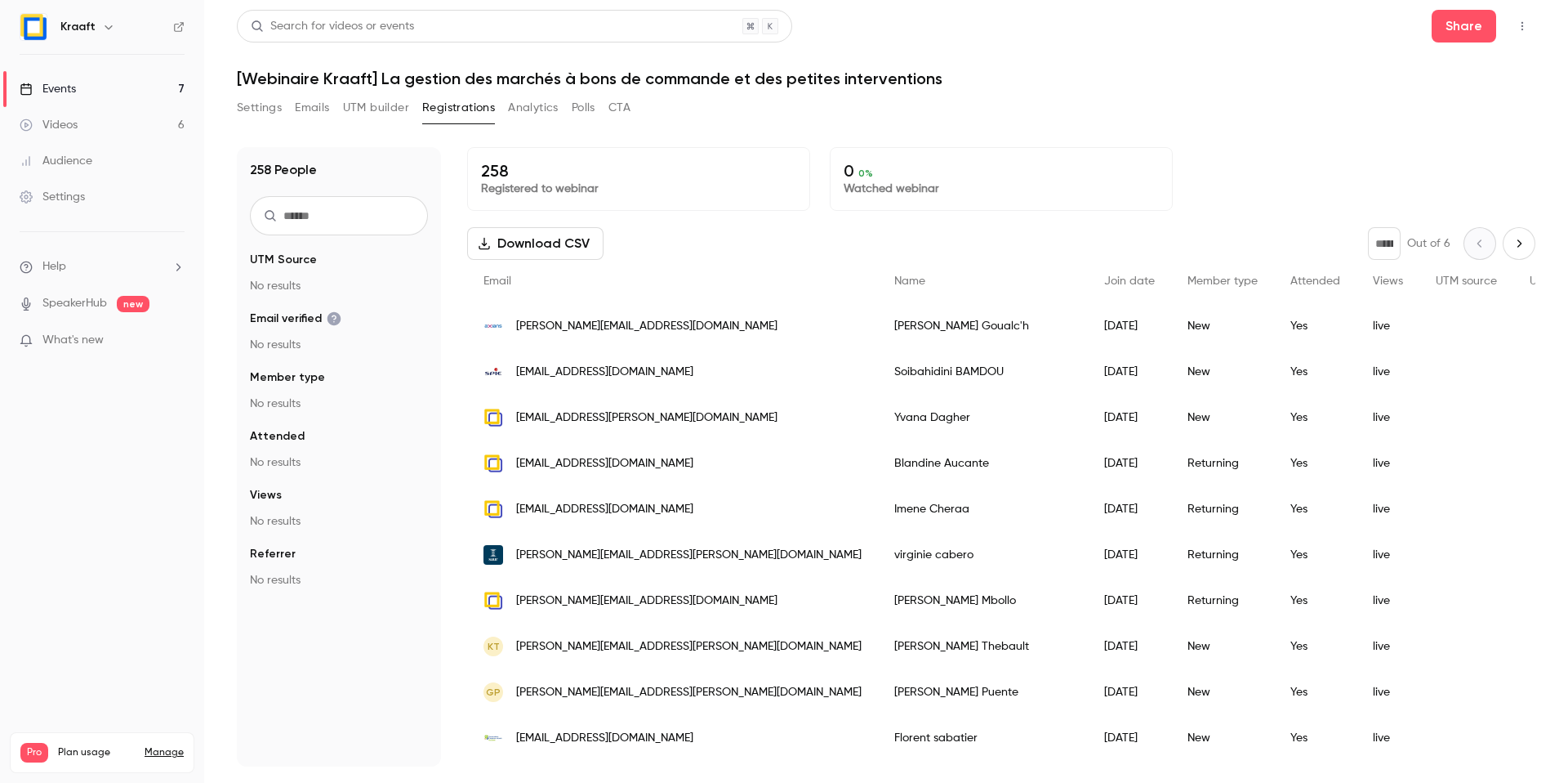
click at [374, 102] on button "UTM builder" at bounding box center [376, 108] width 66 height 27
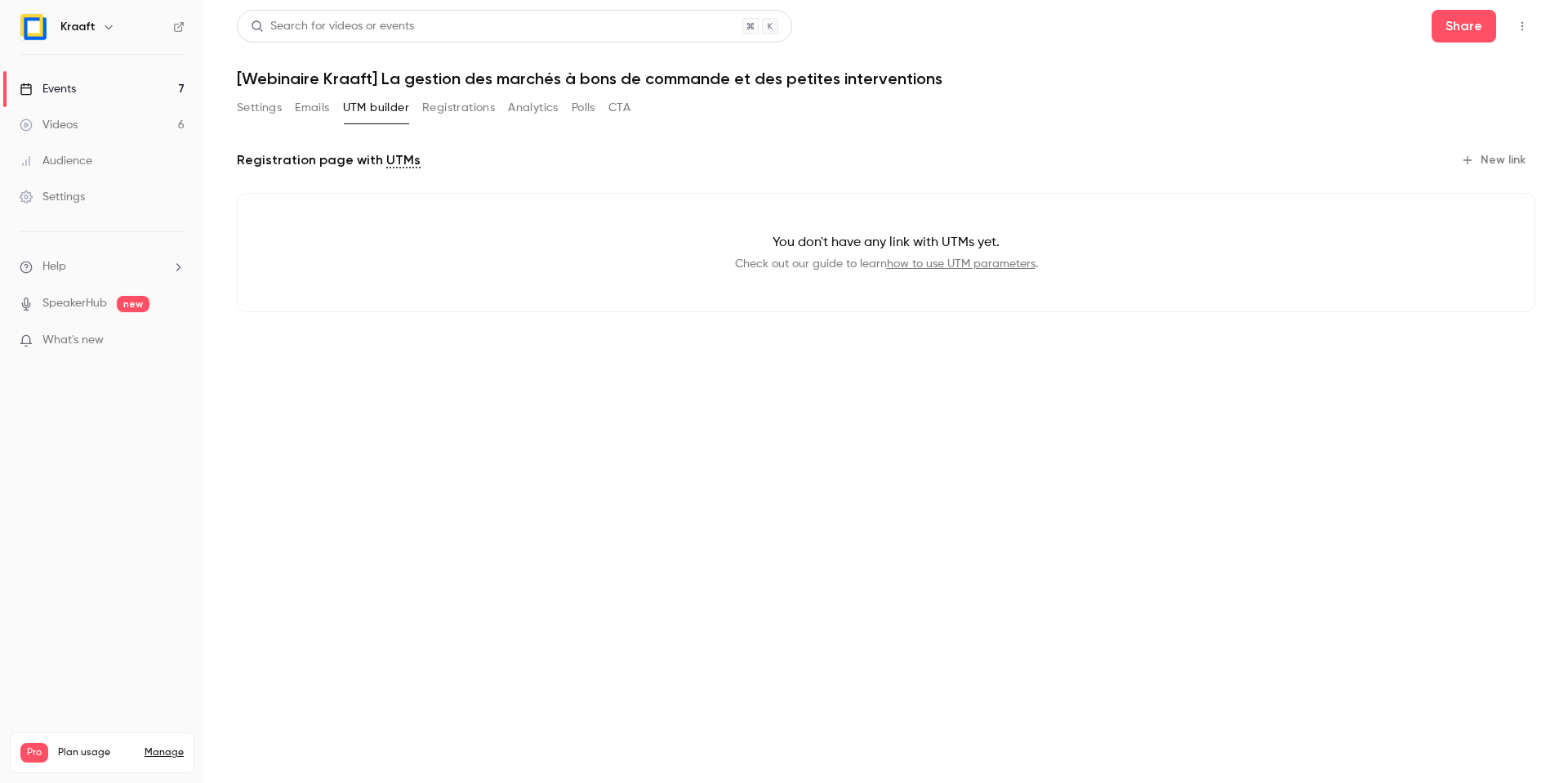
click at [523, 109] on button "Analytics" at bounding box center [533, 108] width 51 height 27
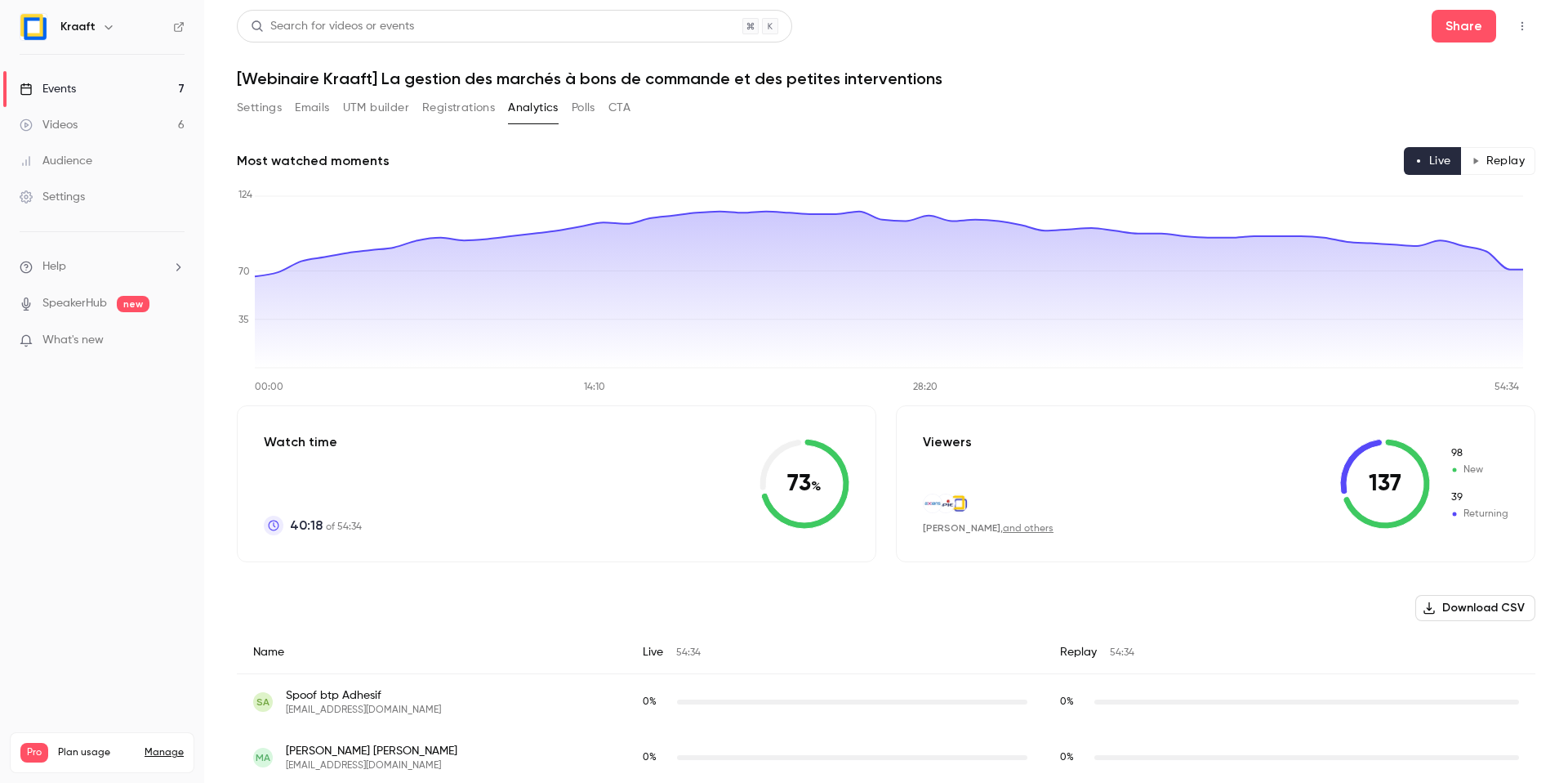
click at [466, 102] on button "Registrations" at bounding box center [459, 108] width 73 height 27
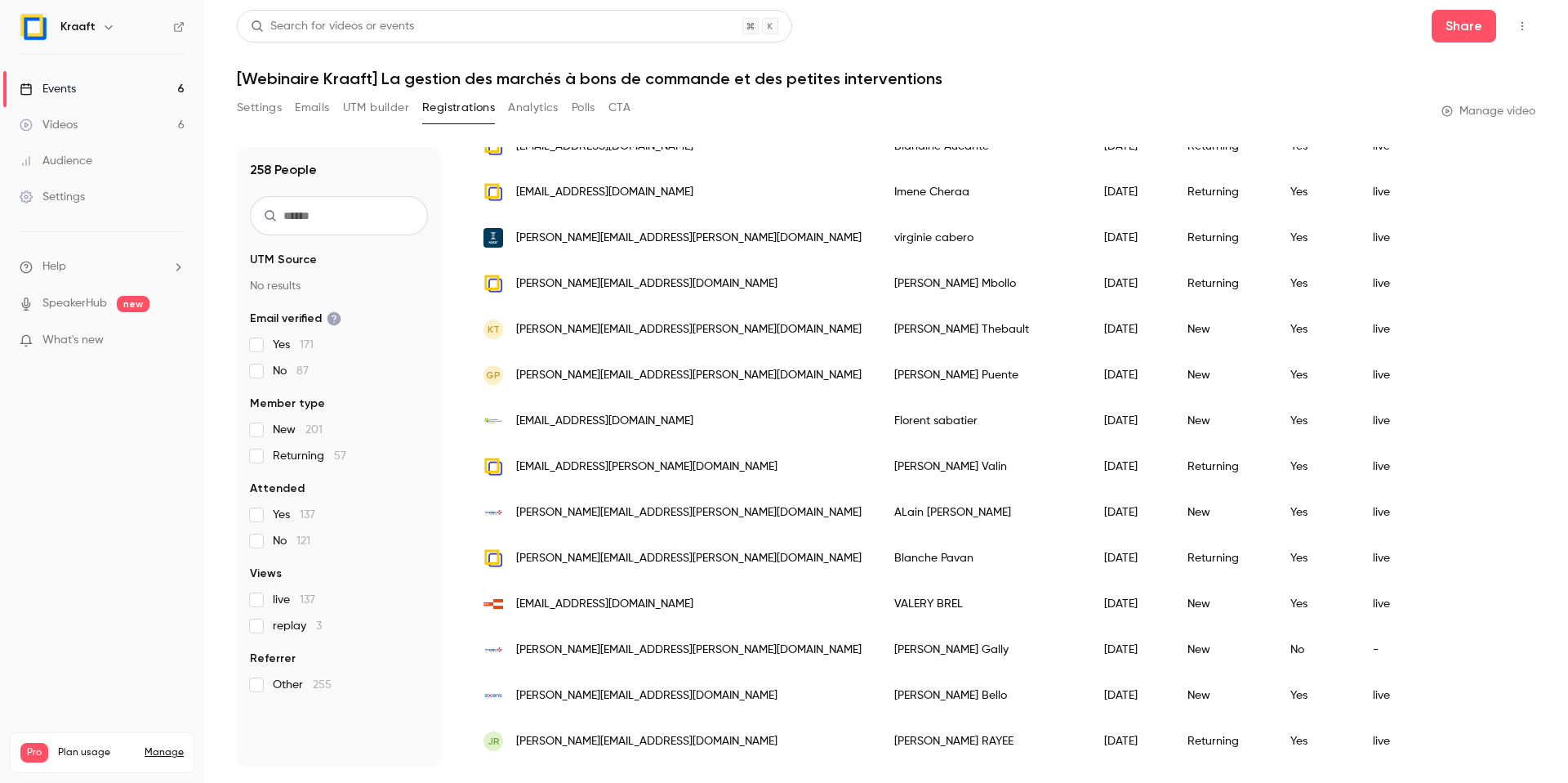
scroll to position [326, 0]
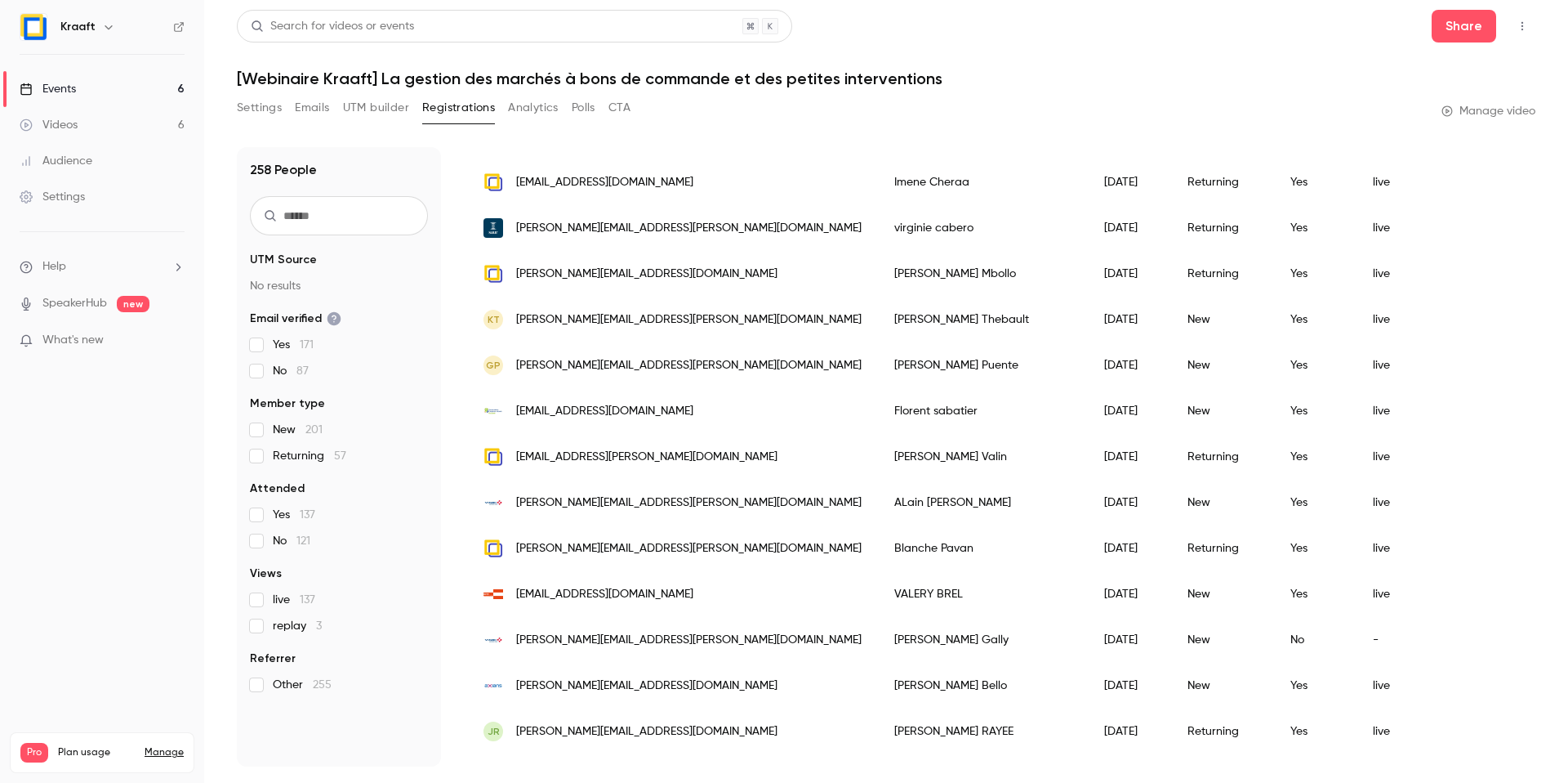
click at [267, 103] on button "Settings" at bounding box center [259, 108] width 45 height 27
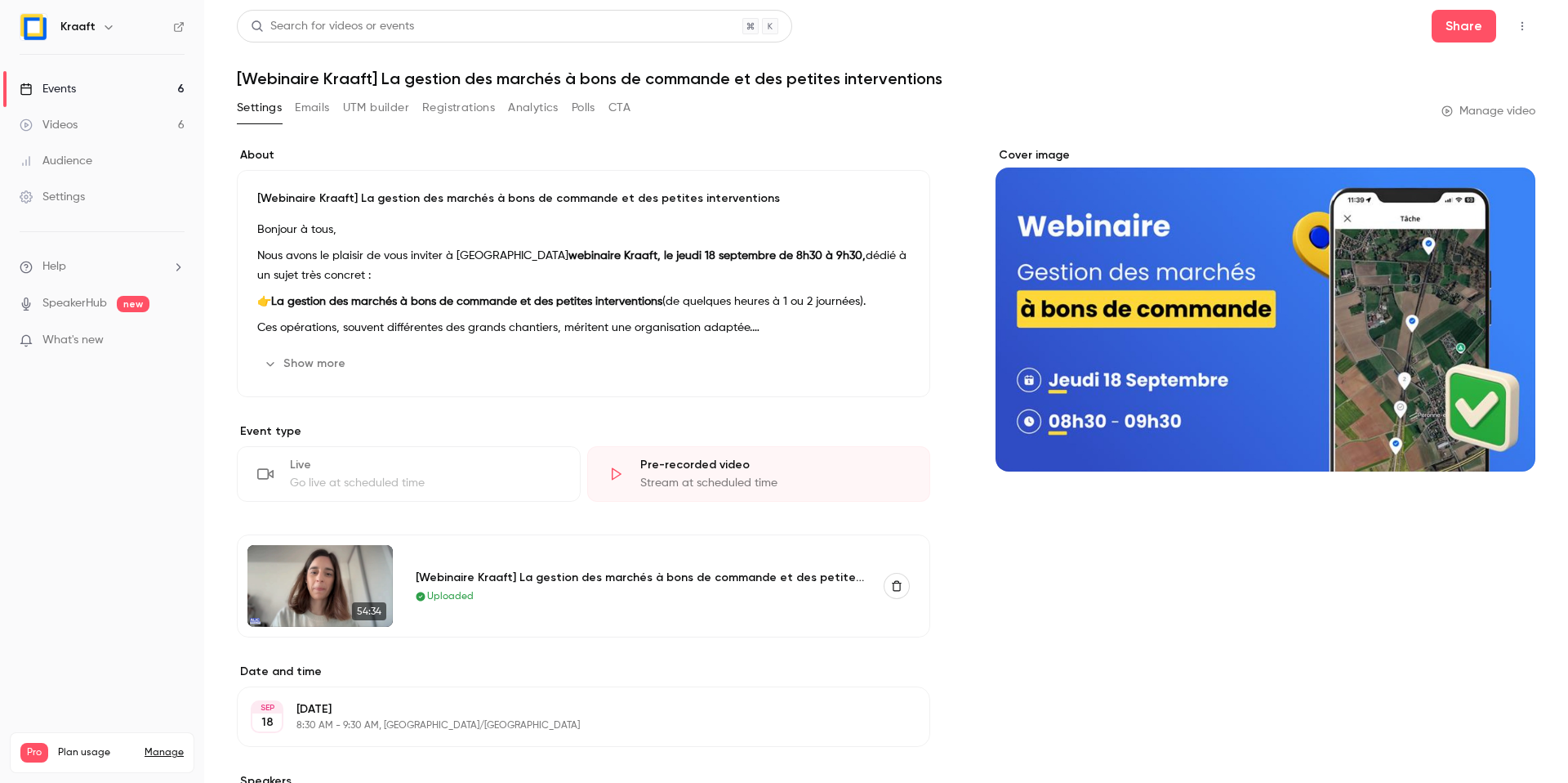
click at [433, 109] on button "Registrations" at bounding box center [459, 108] width 73 height 27
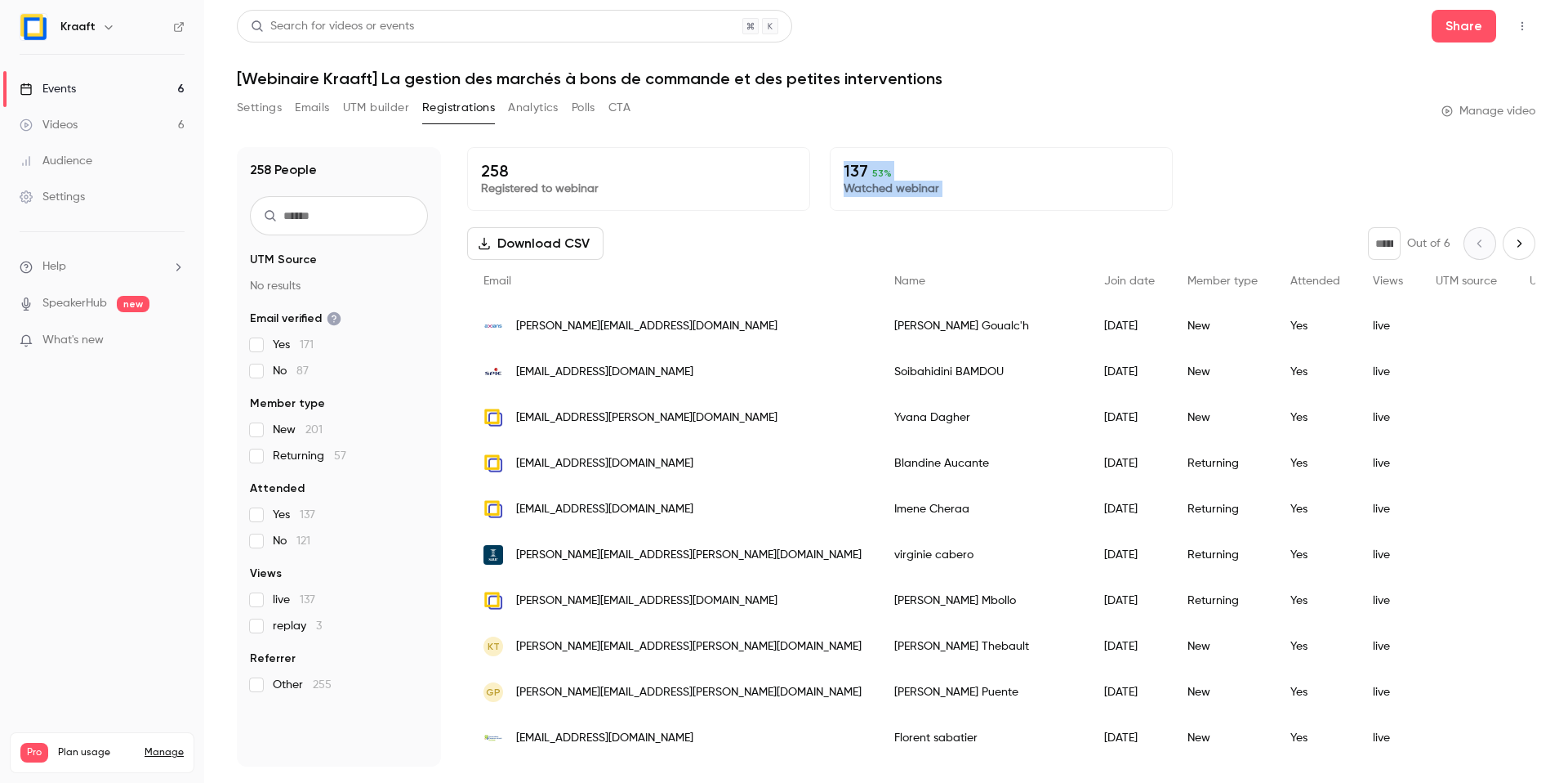
drag, startPoint x: 833, startPoint y: 167, endPoint x: 988, endPoint y: 220, distance: 163.8
click at [992, 223] on div "258 Registered to webinar 137 53 % Watched webinar Download CSV * Out of 6 Emai…" at bounding box center [1001, 456] width 1069 height 619
click at [877, 175] on span "53 %" at bounding box center [882, 173] width 20 height 12
click at [277, 518] on span "Yes 137" at bounding box center [293, 515] width 42 height 17
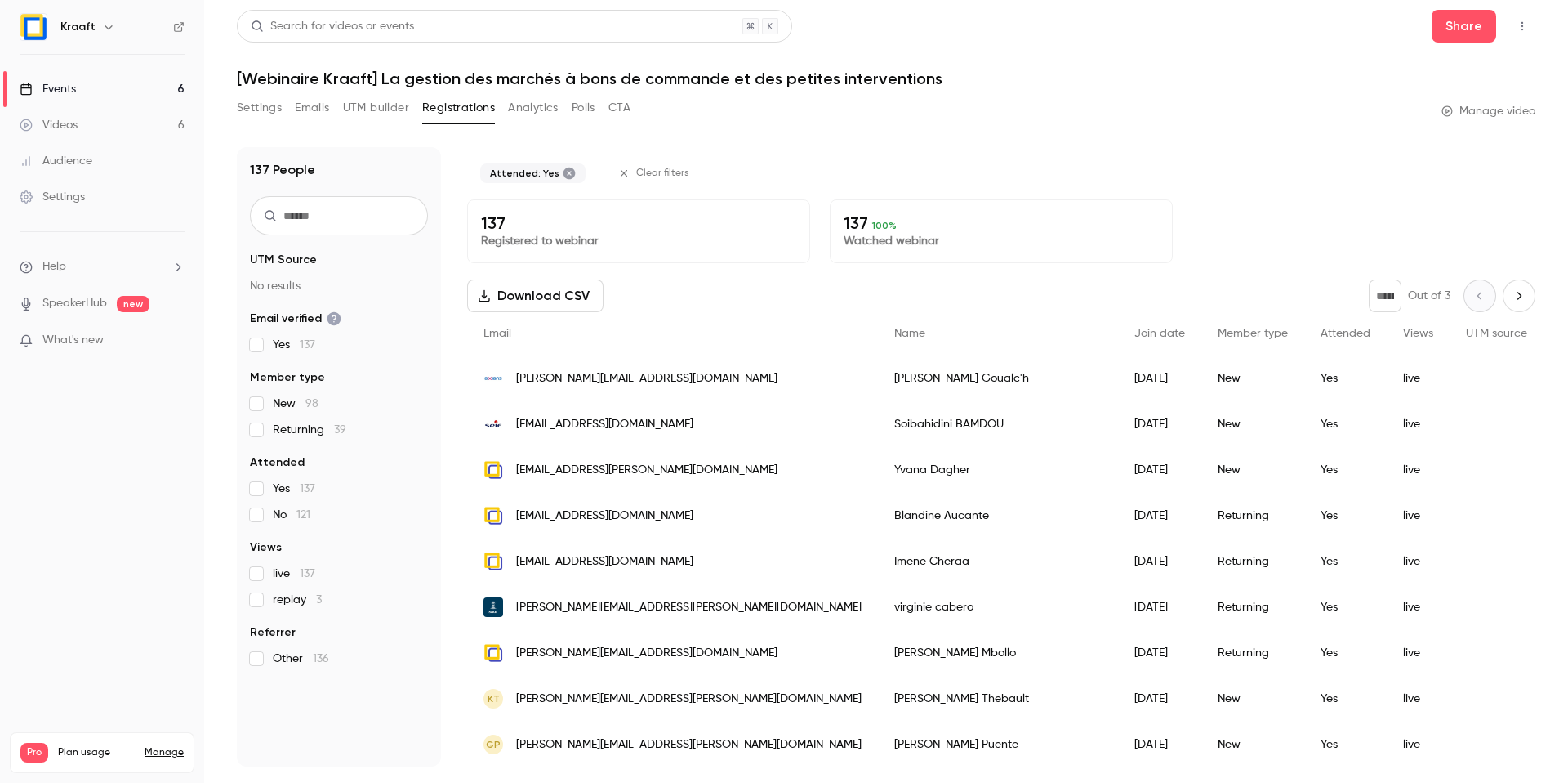
click at [592, 300] on button "Download CSV" at bounding box center [535, 295] width 137 height 32
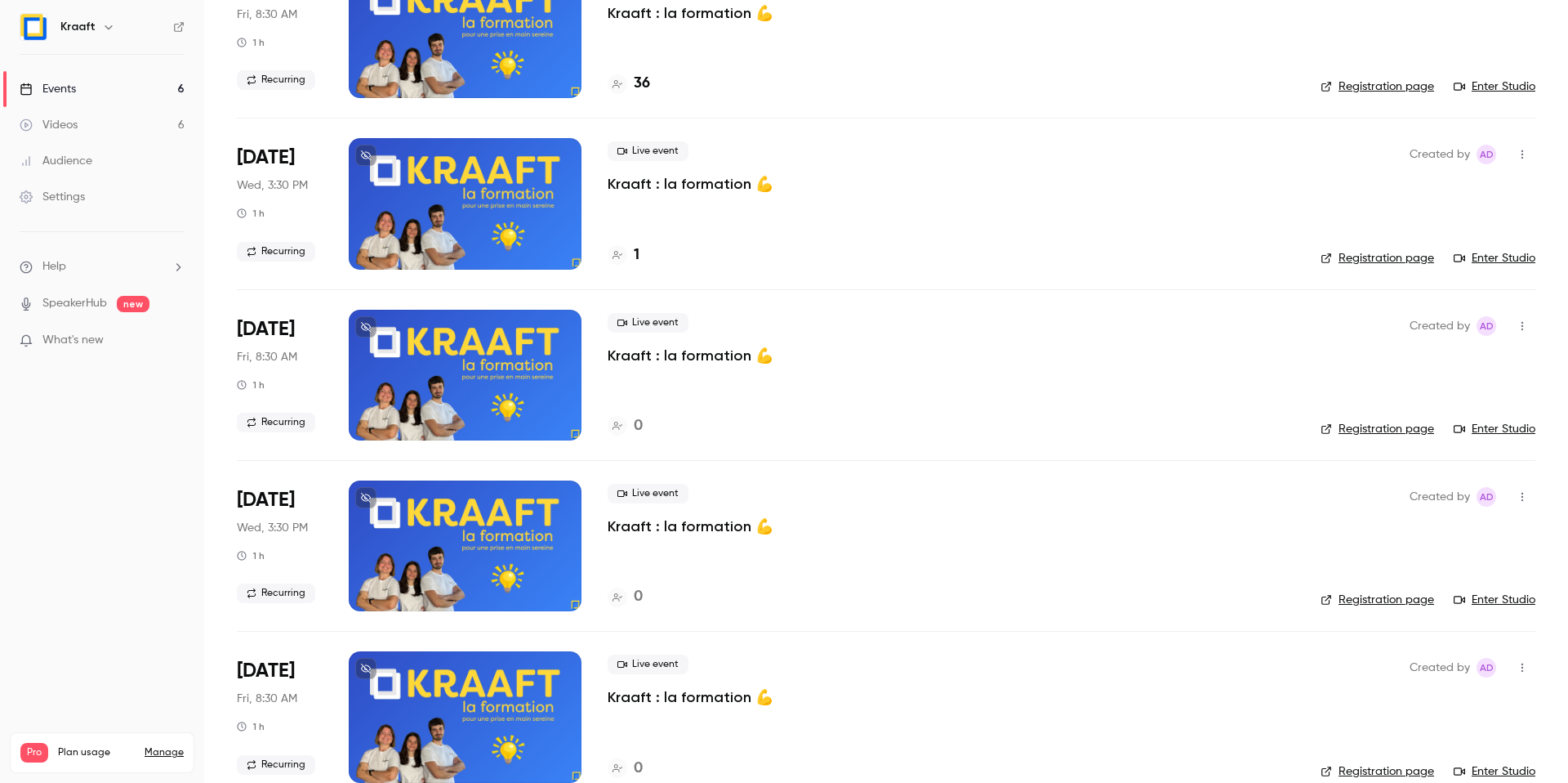
scroll to position [196, 0]
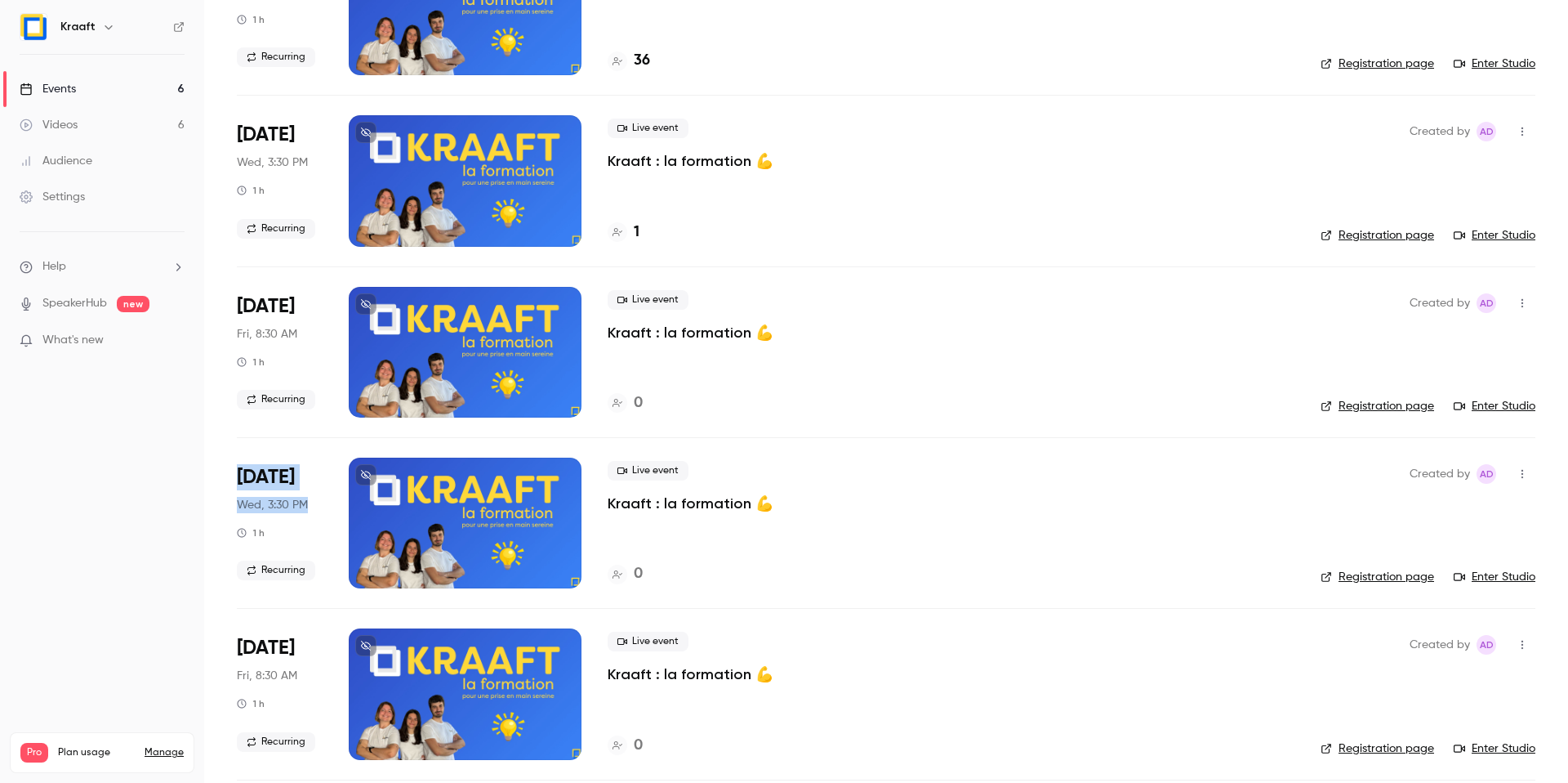
drag, startPoint x: 239, startPoint y: 471, endPoint x: 313, endPoint y: 504, distance: 81.0
click at [313, 504] on div "[DATE] Wed, 3:30 PM 1 h Recurring" at bounding box center [280, 523] width 86 height 131
click at [674, 478] on span "Live event" at bounding box center [649, 471] width 81 height 20
click at [681, 500] on p "Kraaft : la formation 💪" at bounding box center [691, 504] width 166 height 20
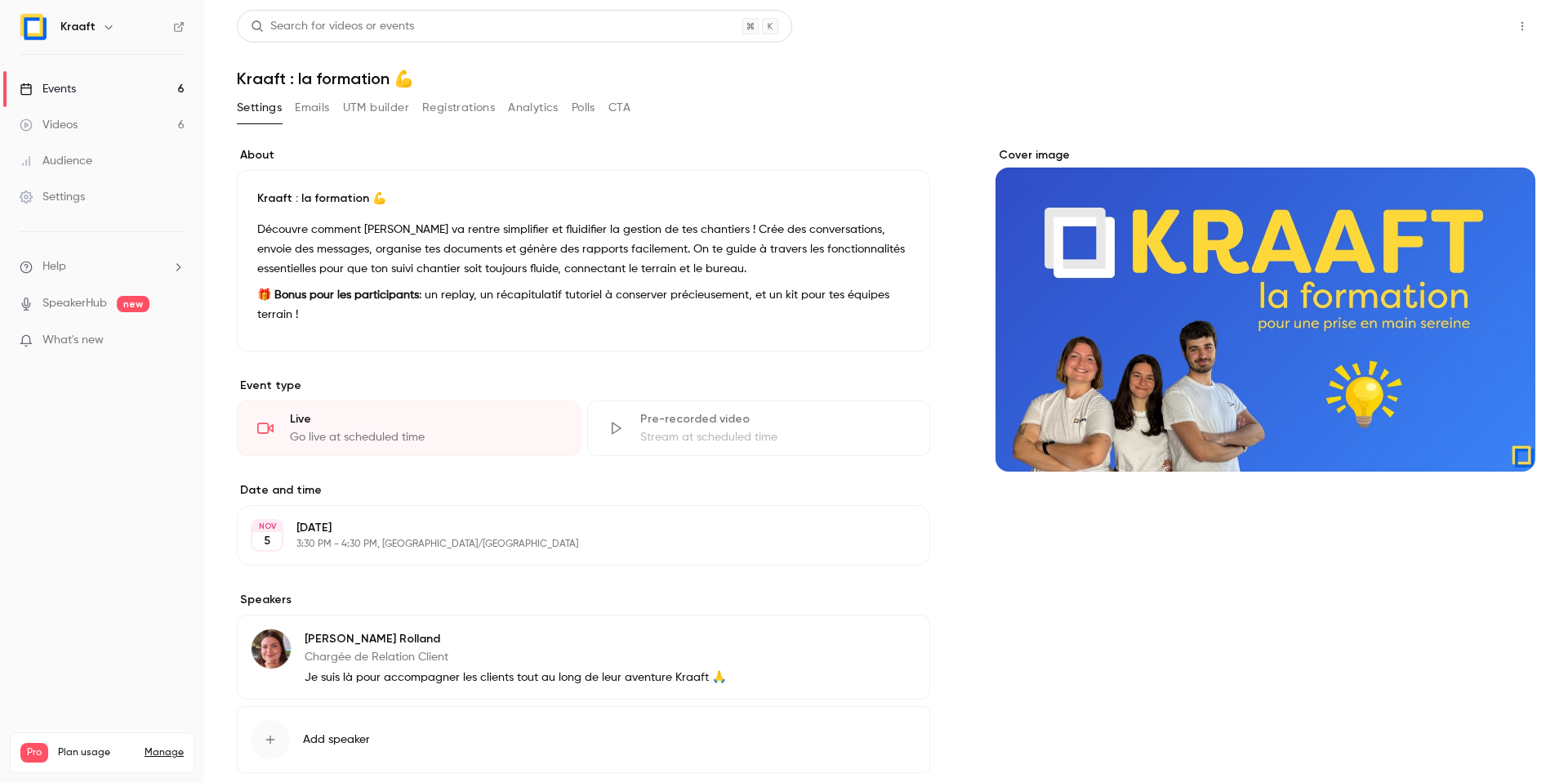
click at [1466, 20] on button "Share" at bounding box center [1464, 26] width 65 height 32
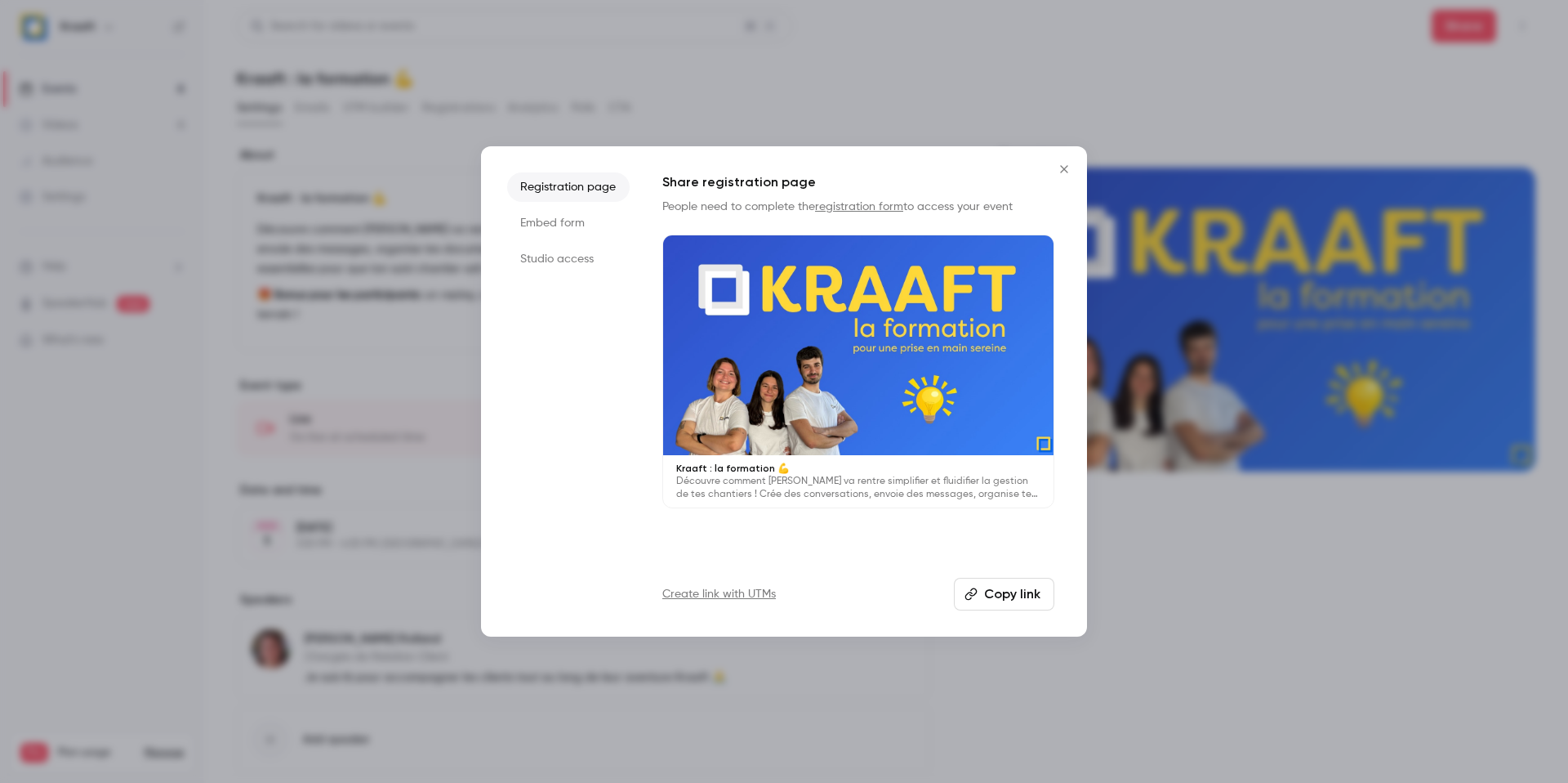
click at [1007, 586] on button "Copy link" at bounding box center [1004, 593] width 100 height 32
click at [1062, 174] on icon "Close" at bounding box center [1064, 169] width 20 height 13
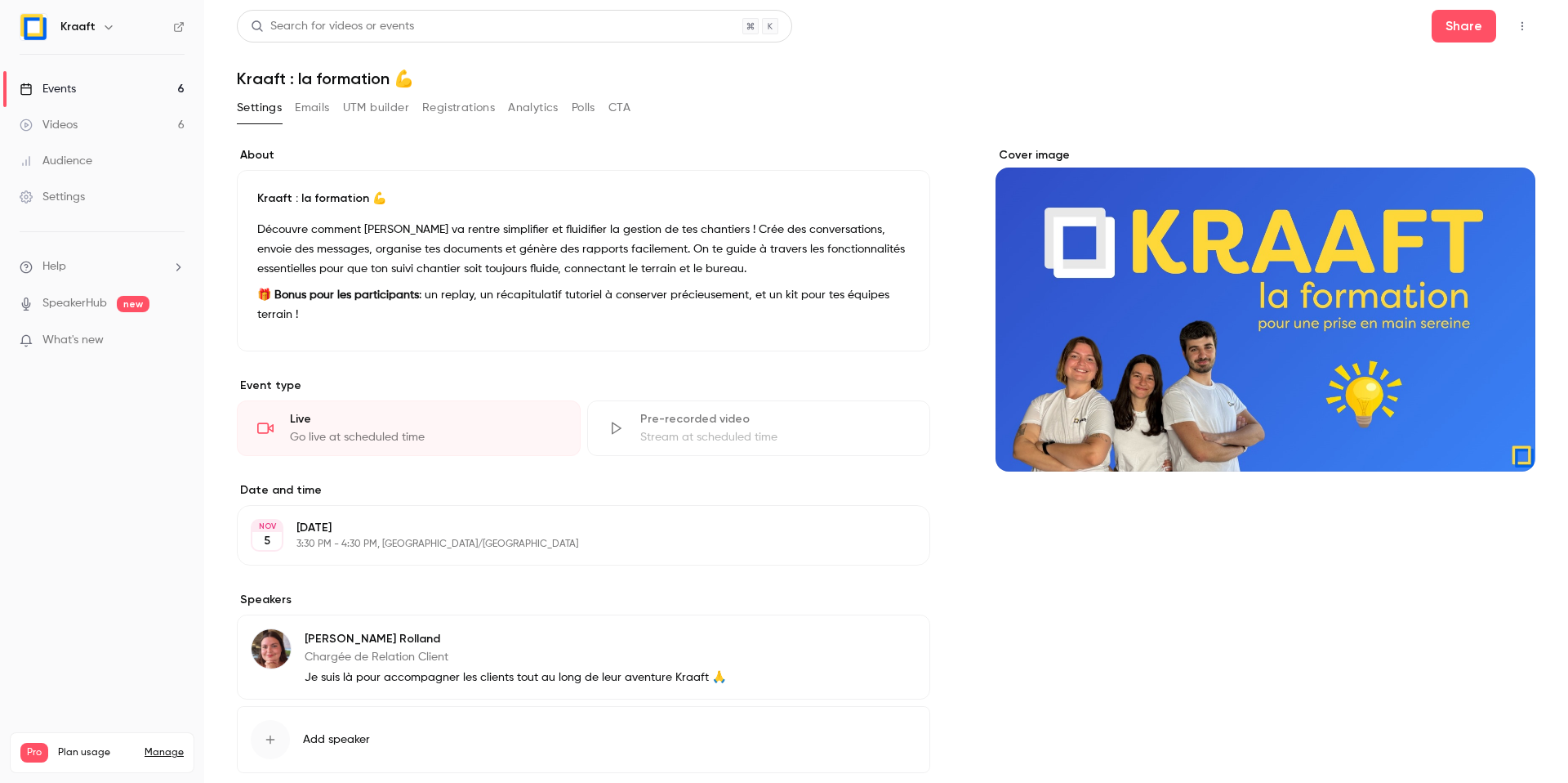
click at [1516, 24] on icon "button" at bounding box center [1522, 27] width 13 height 12
click at [99, 94] on link "Events 6" at bounding box center [102, 89] width 205 height 36
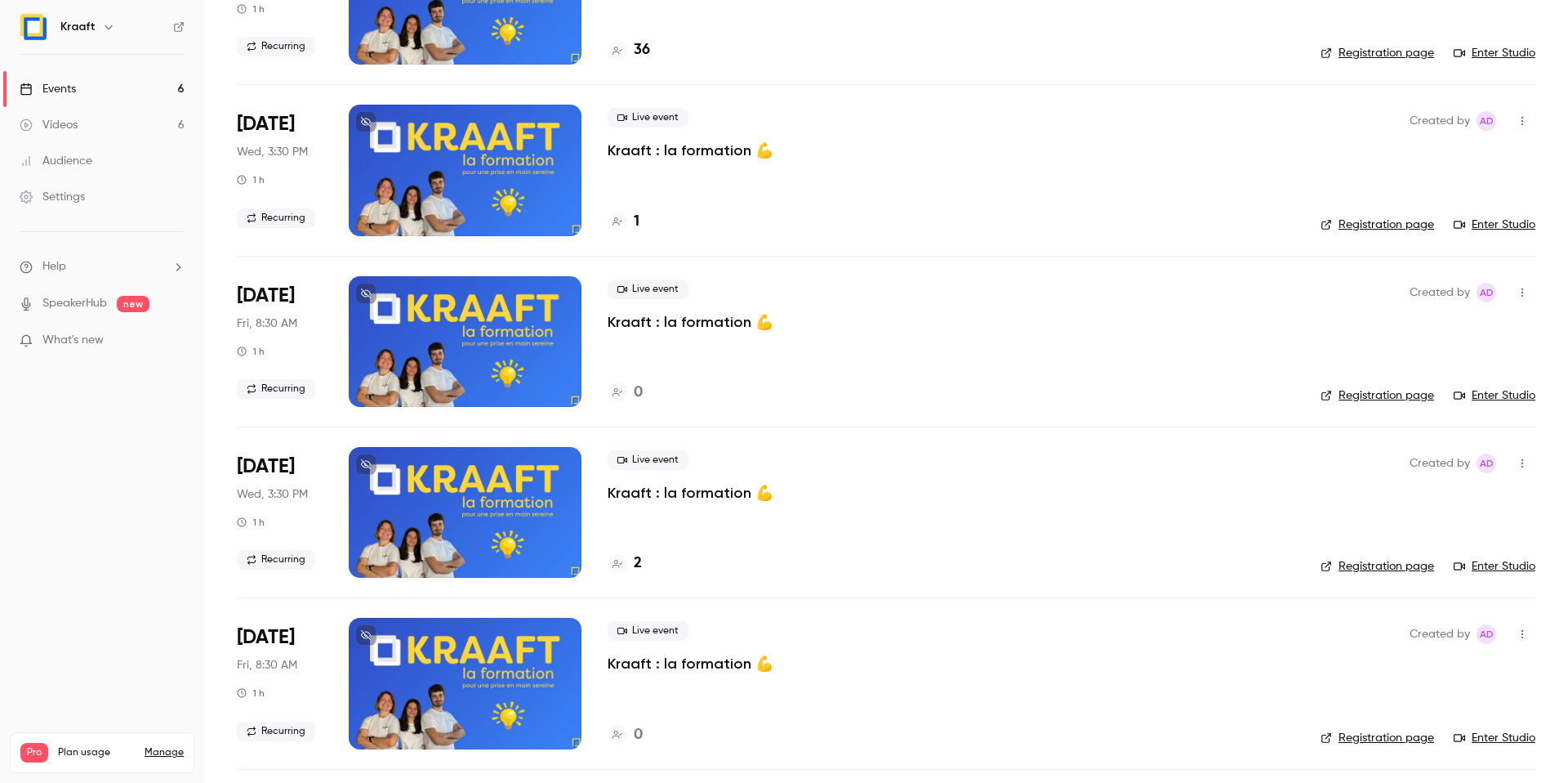
scroll to position [196, 0]
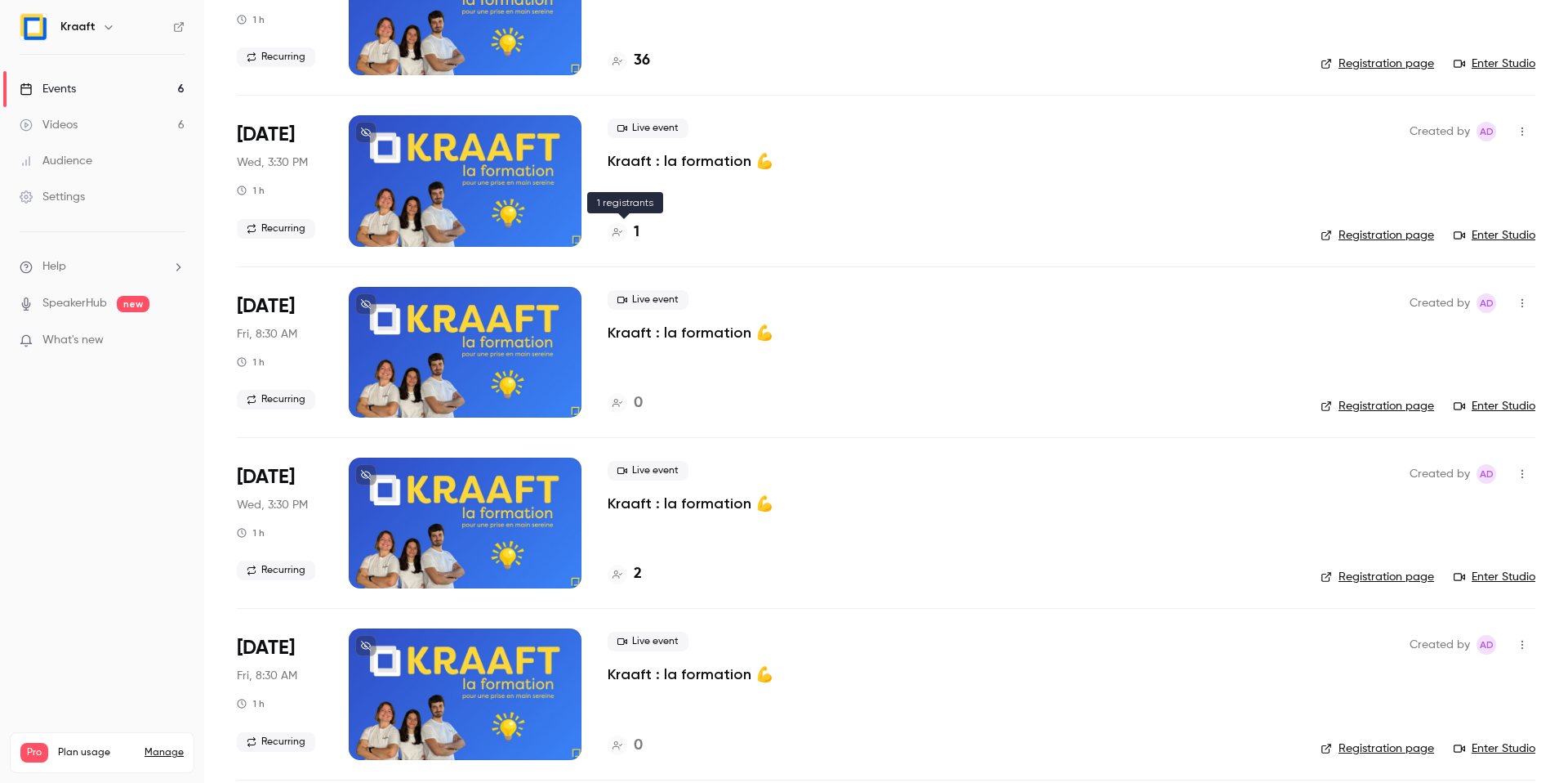
click at [636, 230] on h4 "1" at bounding box center [636, 232] width 6 height 22
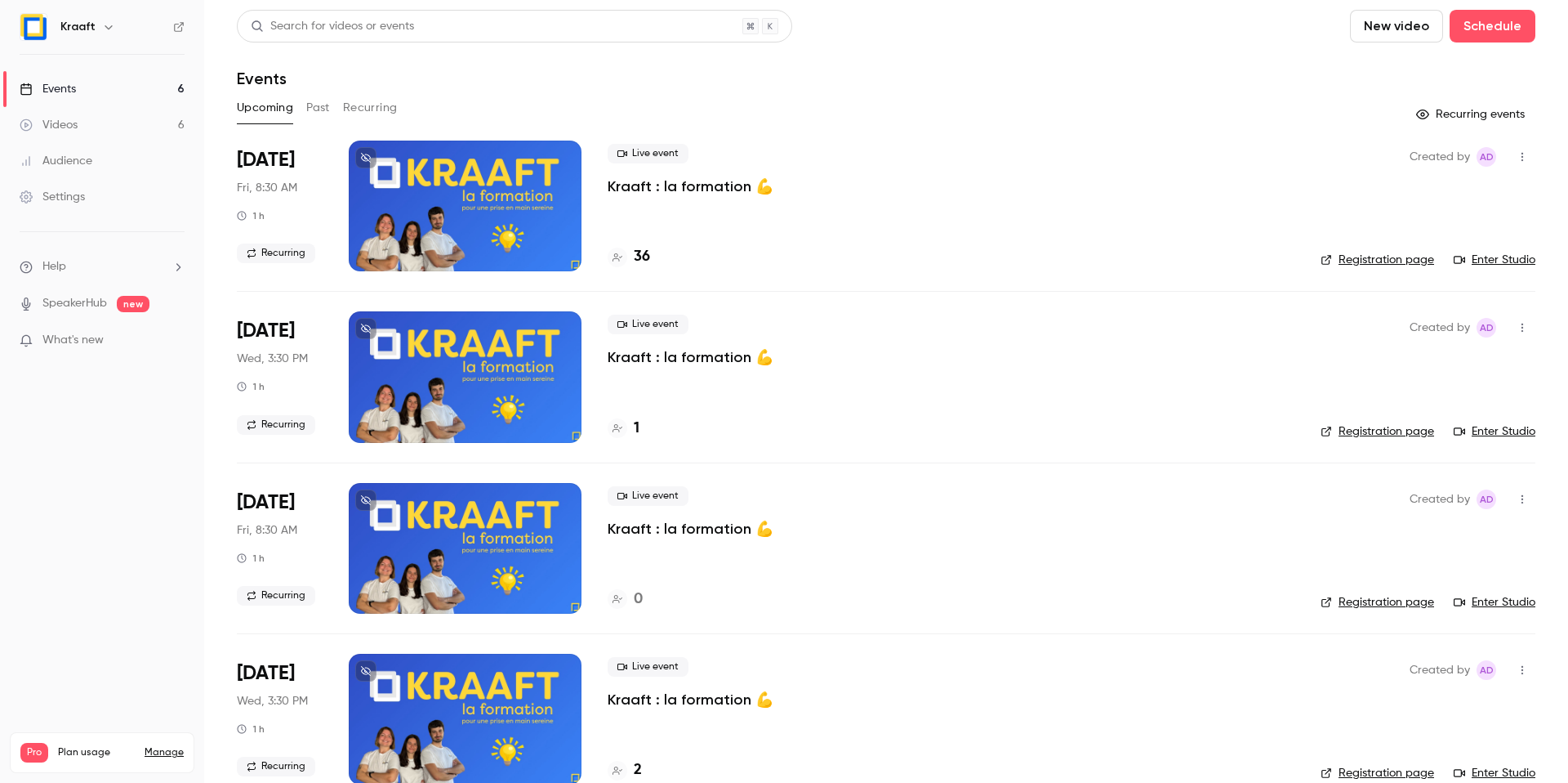
click at [1359, 602] on link "Registration page" at bounding box center [1377, 602] width 113 height 17
